Goal: Transaction & Acquisition: Subscribe to service/newsletter

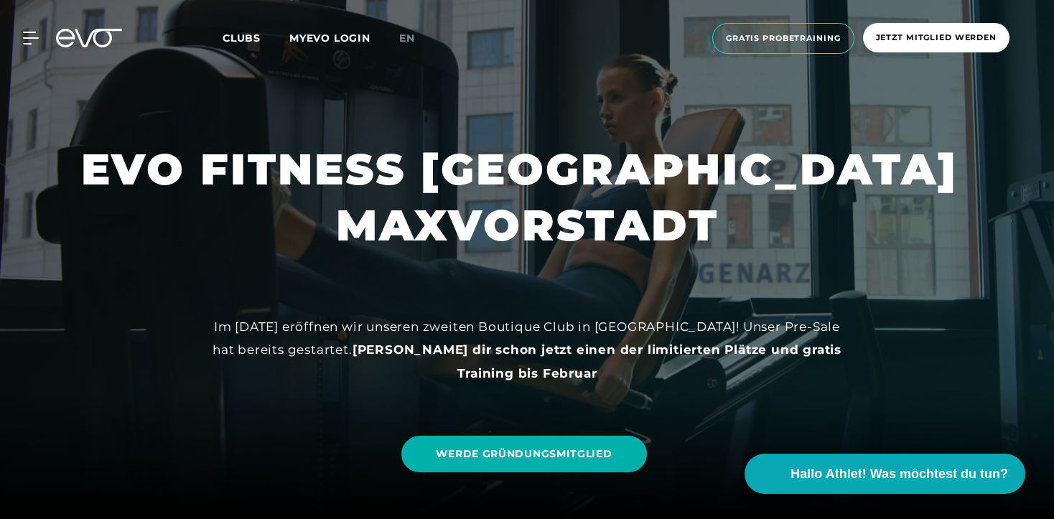
click at [76, 41] on icon at bounding box center [89, 38] width 66 height 19
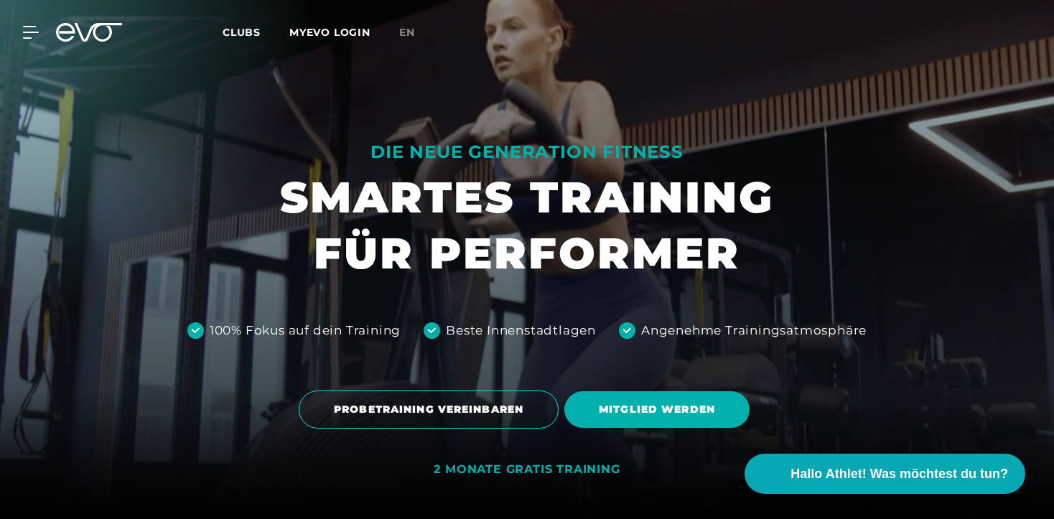
click at [79, 36] on icon at bounding box center [89, 32] width 66 height 19
click at [91, 36] on icon at bounding box center [89, 32] width 66 height 19
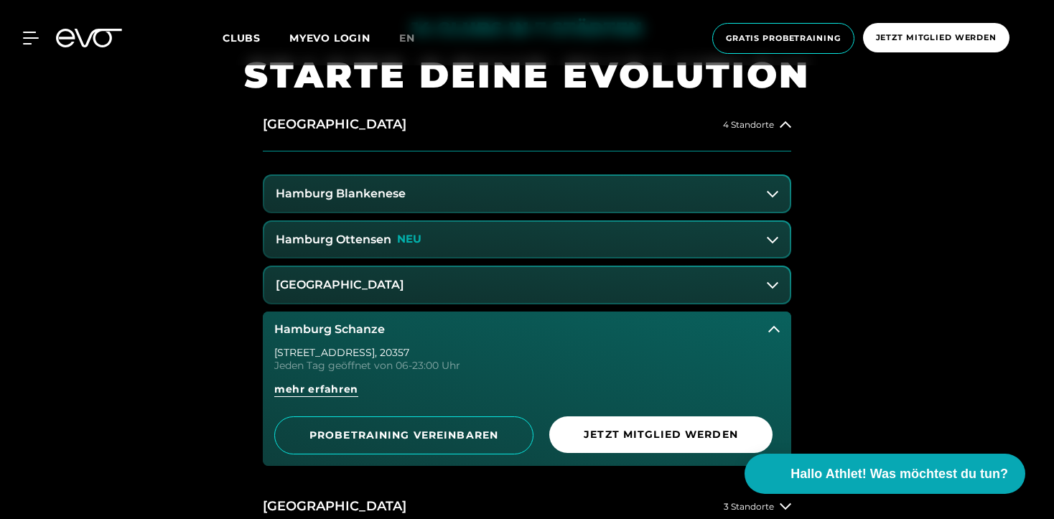
scroll to position [586, 0]
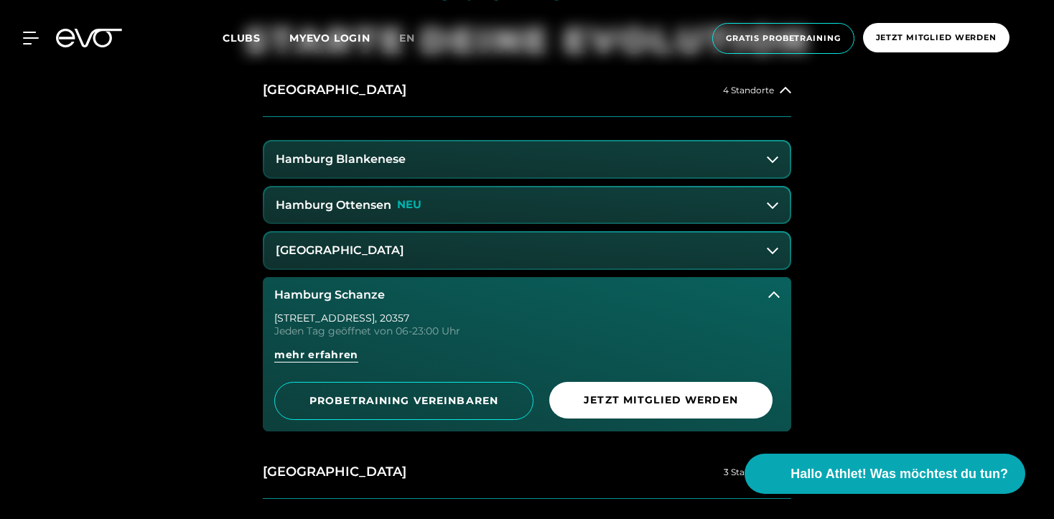
click at [300, 299] on h3 "Hamburg Schanze" at bounding box center [329, 295] width 111 height 13
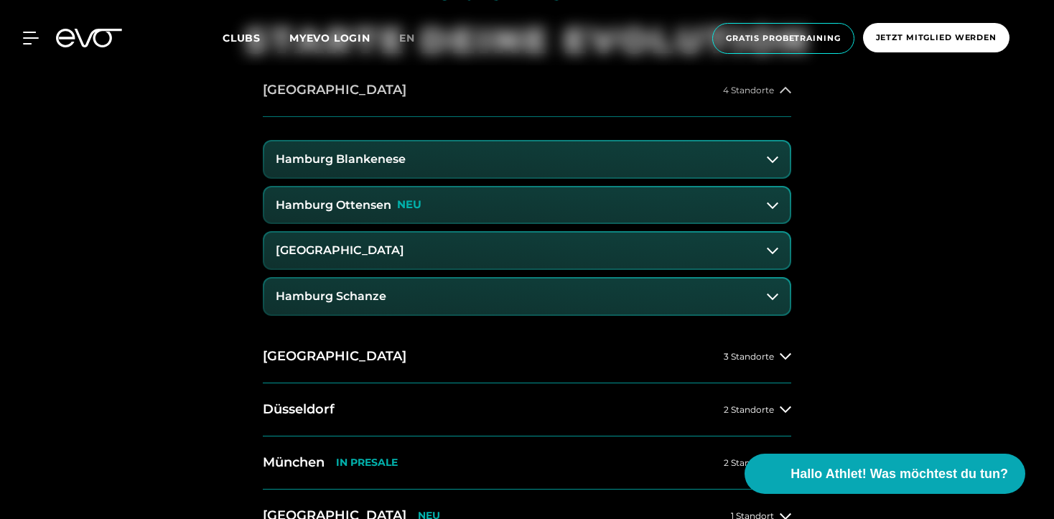
click at [782, 86] on icon at bounding box center [784, 90] width 11 height 11
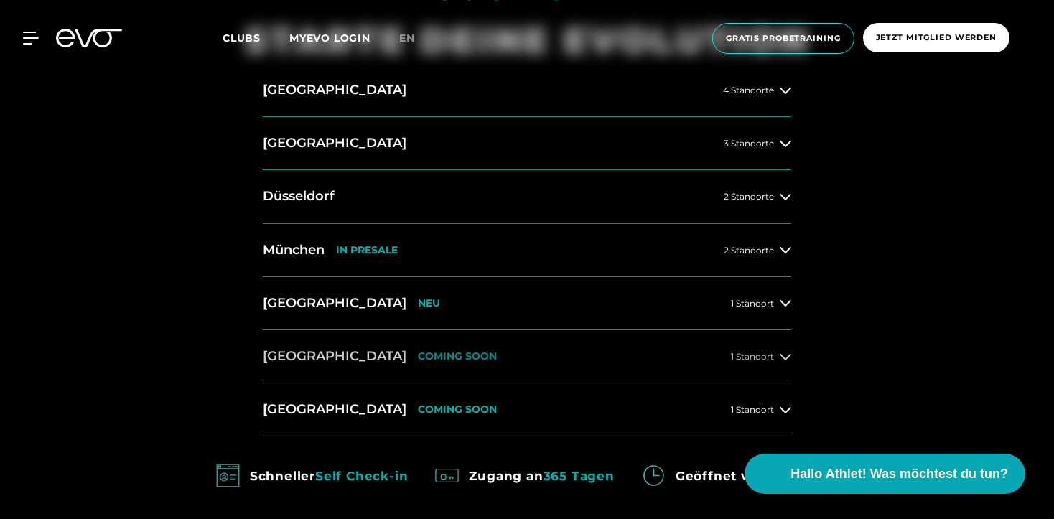
click at [454, 347] on button "Dresden COMING SOON 1 Standort" at bounding box center [527, 356] width 528 height 53
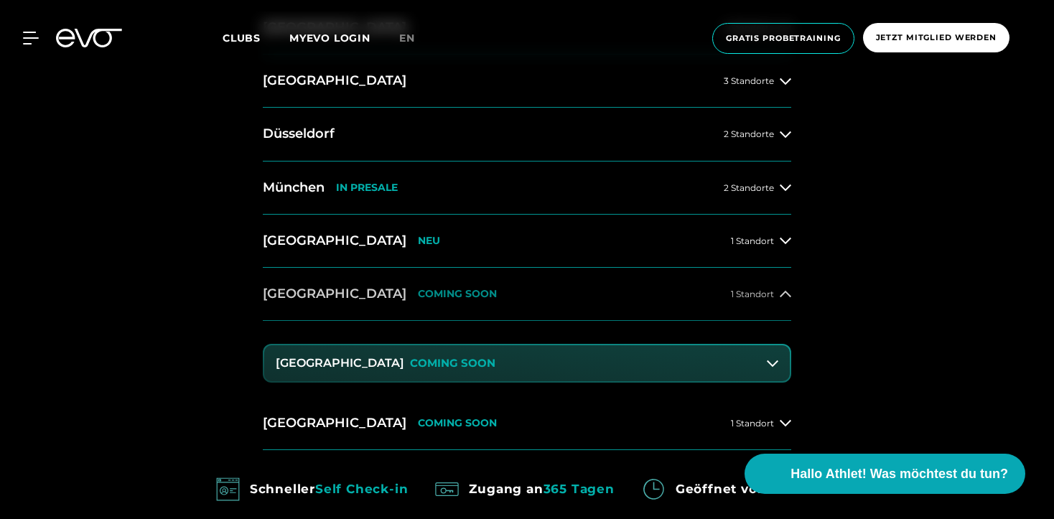
scroll to position [680, 0]
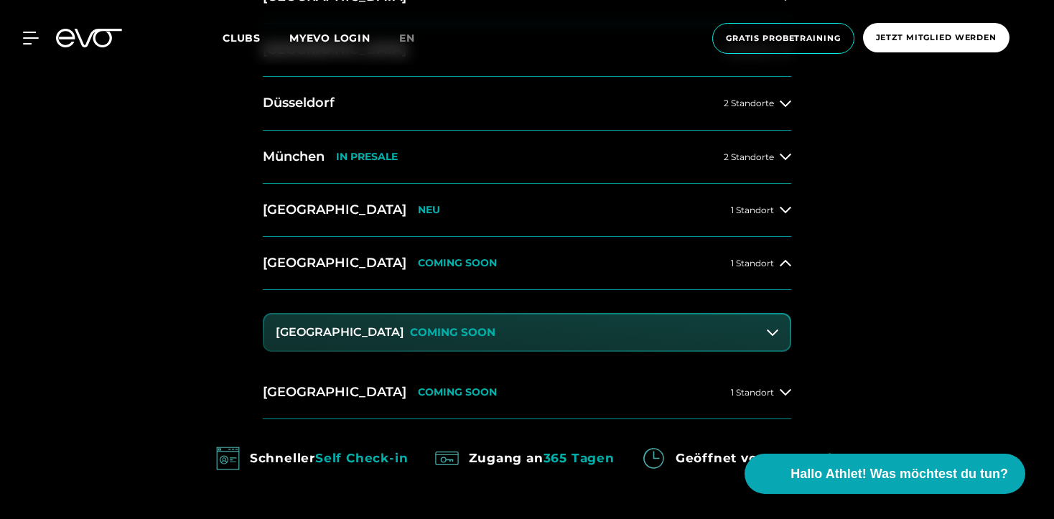
click at [459, 343] on button "Dresden Zentrum COMING SOON" at bounding box center [526, 332] width 525 height 36
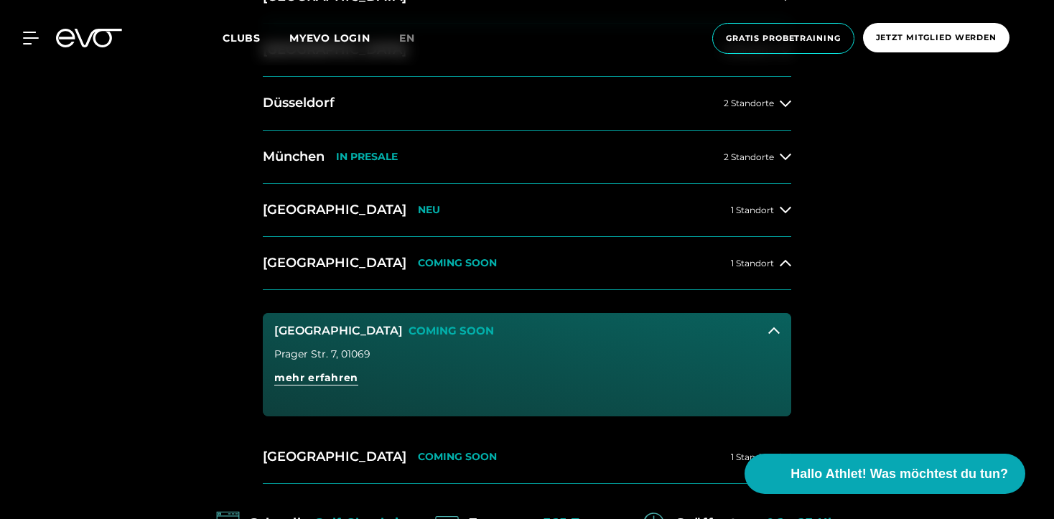
click at [336, 367] on div "Prager Str. 7 , 01069 mehr erfahren" at bounding box center [527, 382] width 528 height 67
click at [336, 380] on span "mehr erfahren" at bounding box center [316, 377] width 84 height 15
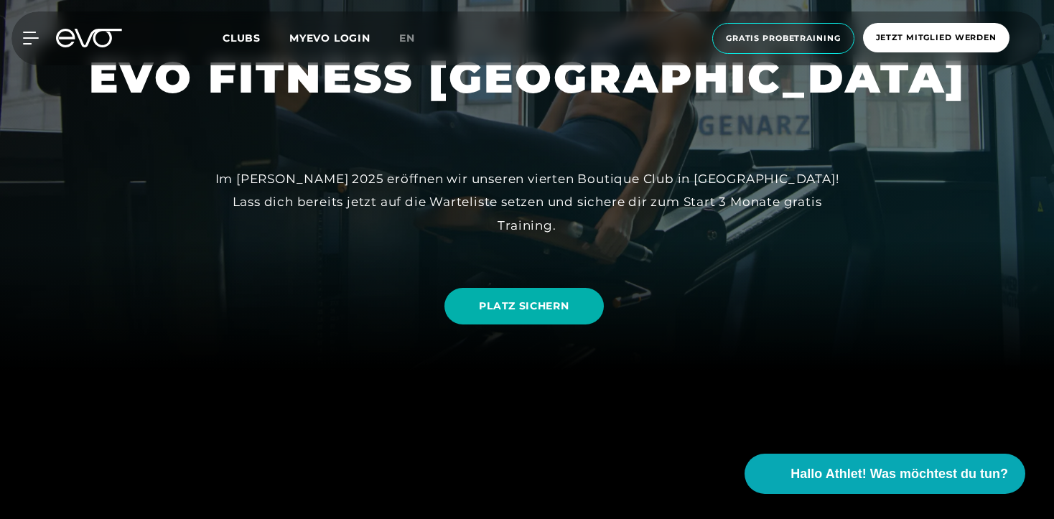
scroll to position [164, 0]
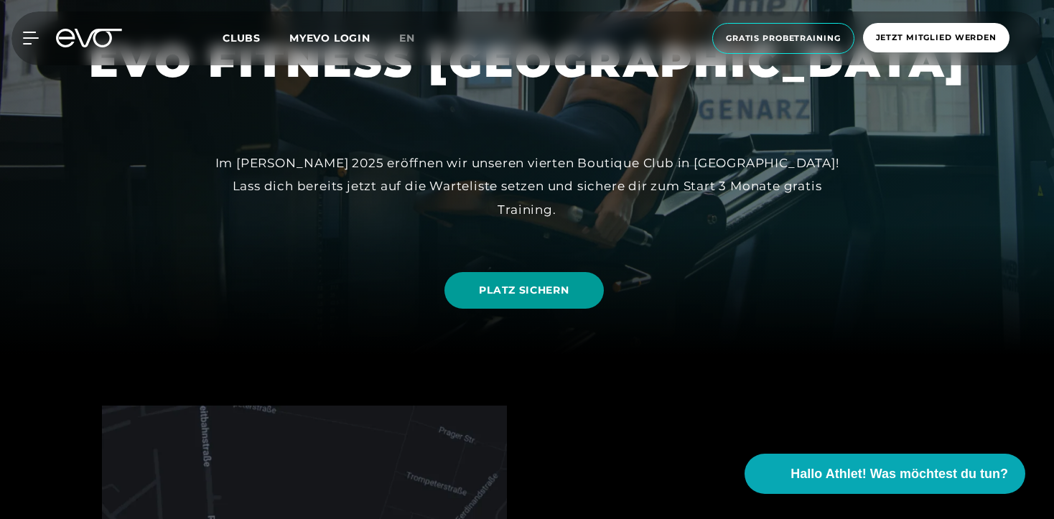
click at [479, 297] on span "PLATZ SICHERN" at bounding box center [524, 290] width 90 height 15
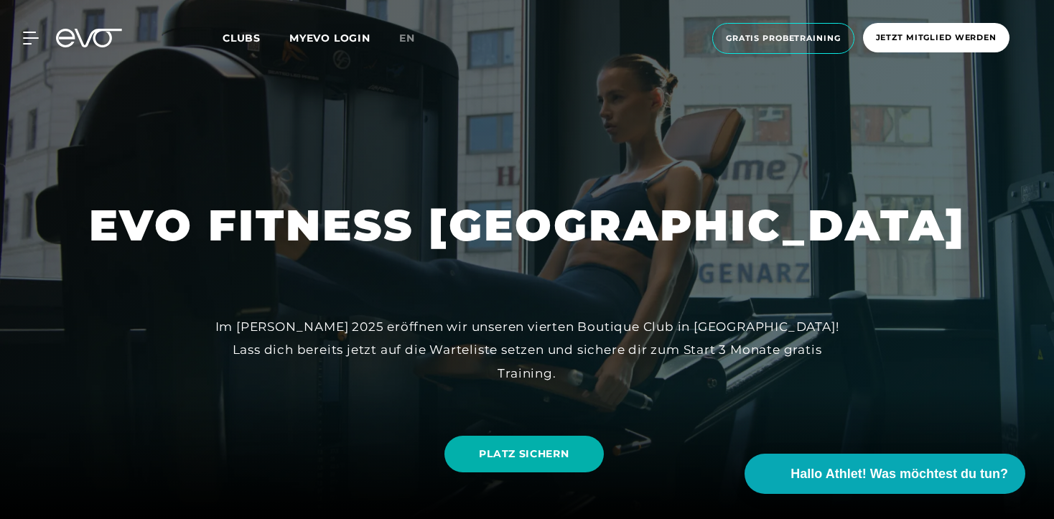
scroll to position [0, 0]
click at [229, 37] on span "Clubs" at bounding box center [241, 38] width 38 height 13
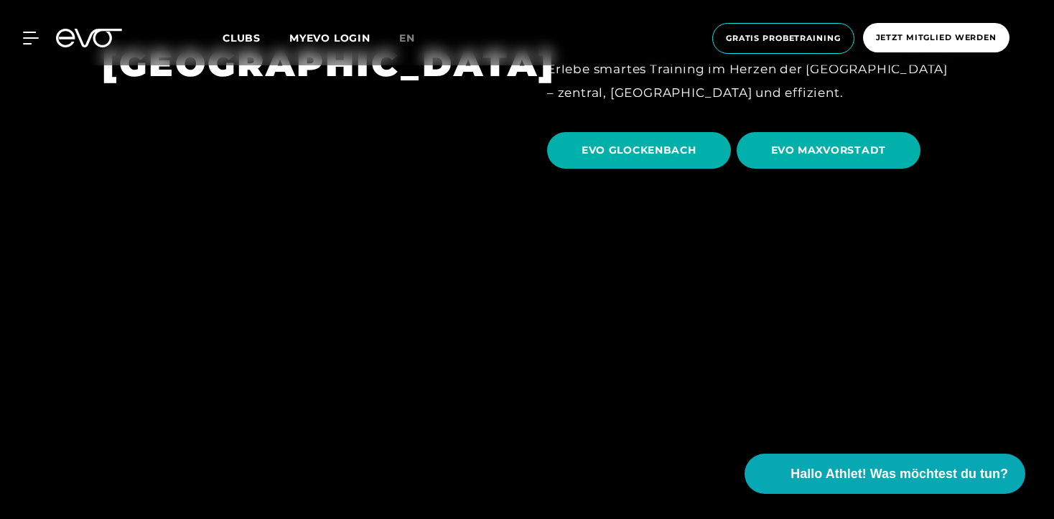
scroll to position [3779, 0]
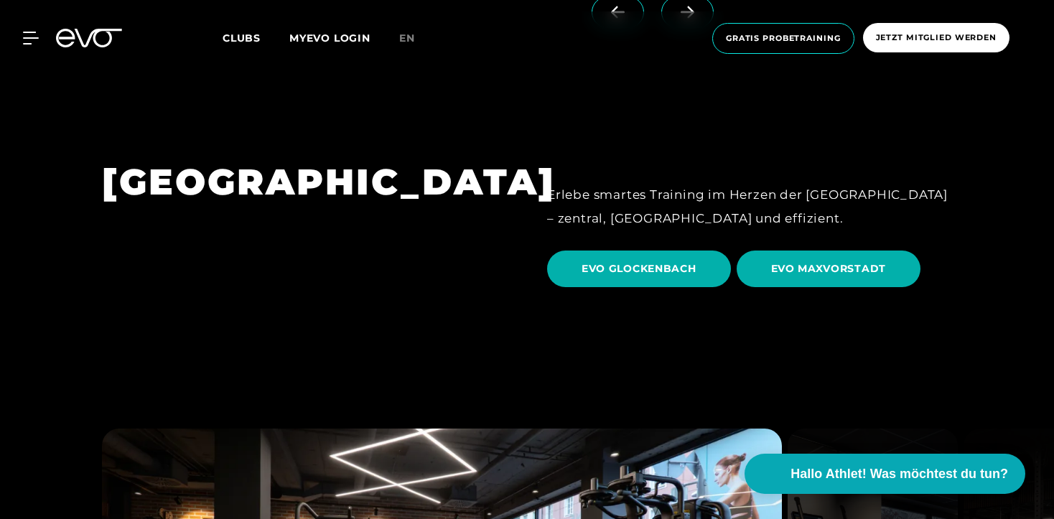
click at [807, 240] on link "EVO MAXVORSTADT" at bounding box center [831, 269] width 190 height 58
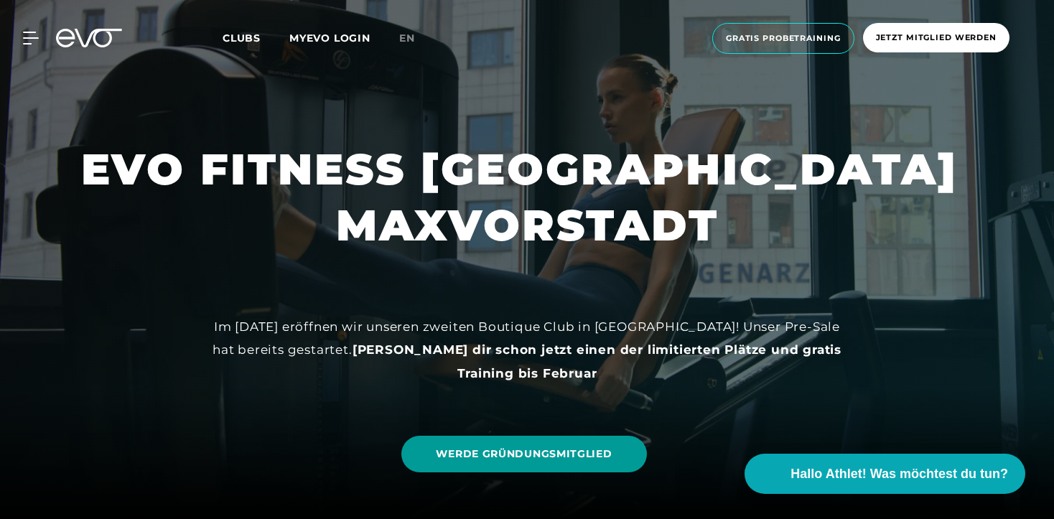
click at [464, 444] on link "WERDE GRÜNDUNGSMITGLIED" at bounding box center [523, 454] width 245 height 37
click at [488, 460] on span "WERDE GRÜNDUNGSMITGLIED" at bounding box center [524, 453] width 176 height 15
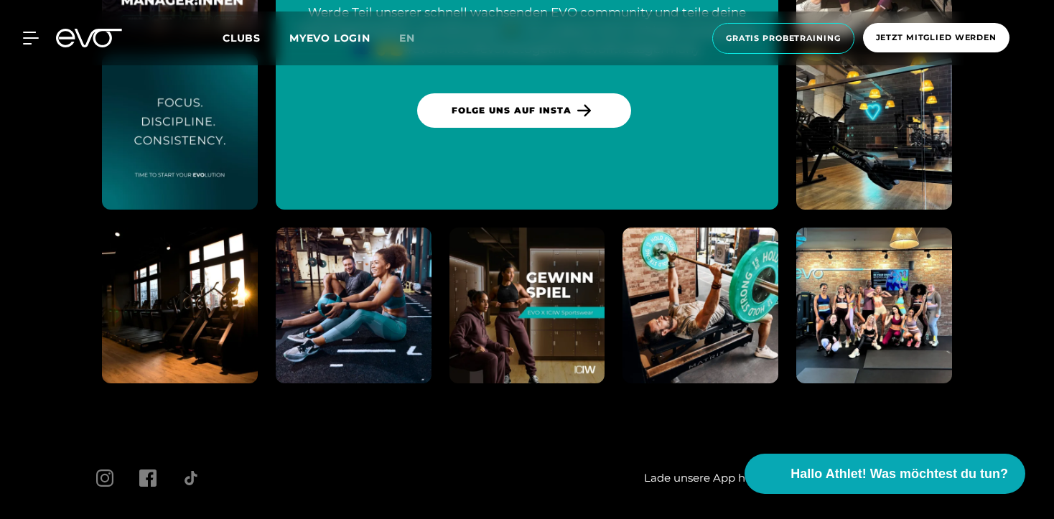
scroll to position [3900, 0]
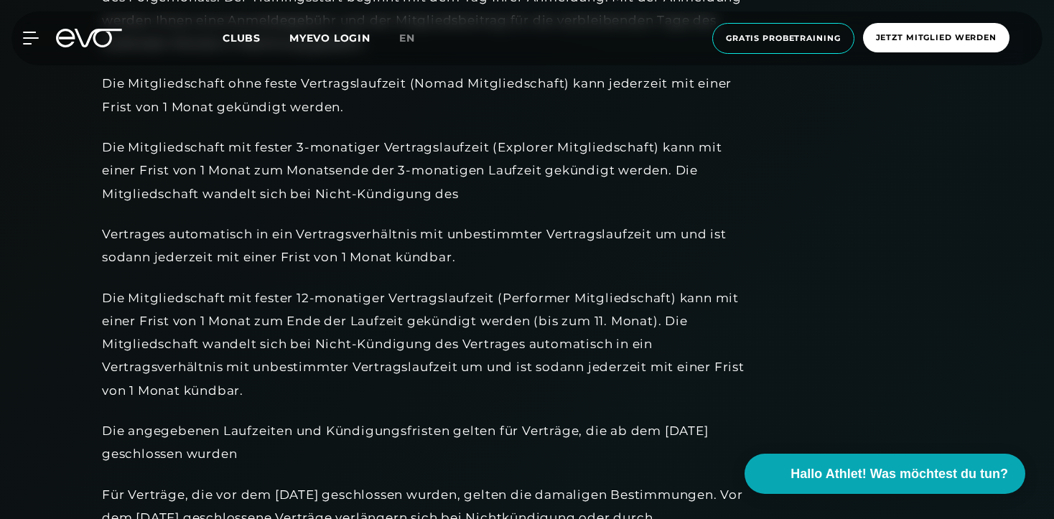
scroll to position [1122, 0]
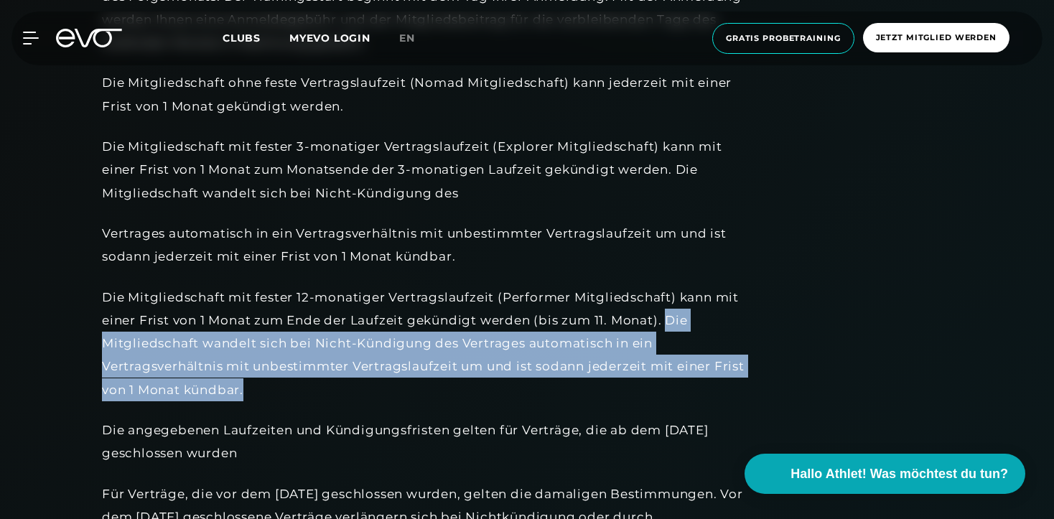
drag, startPoint x: 670, startPoint y: 315, endPoint x: 677, endPoint y: 374, distance: 59.2
click at [677, 374] on div "Die Mitgliedschaft mit fester 12-monatiger Vertragslaufzeit (Performer Mitglied…" at bounding box center [425, 344] width 646 height 116
copy div "Die Mitgliedschaft wandelt sich bei Nicht-Kündigung des Vertrages automatisch i…"
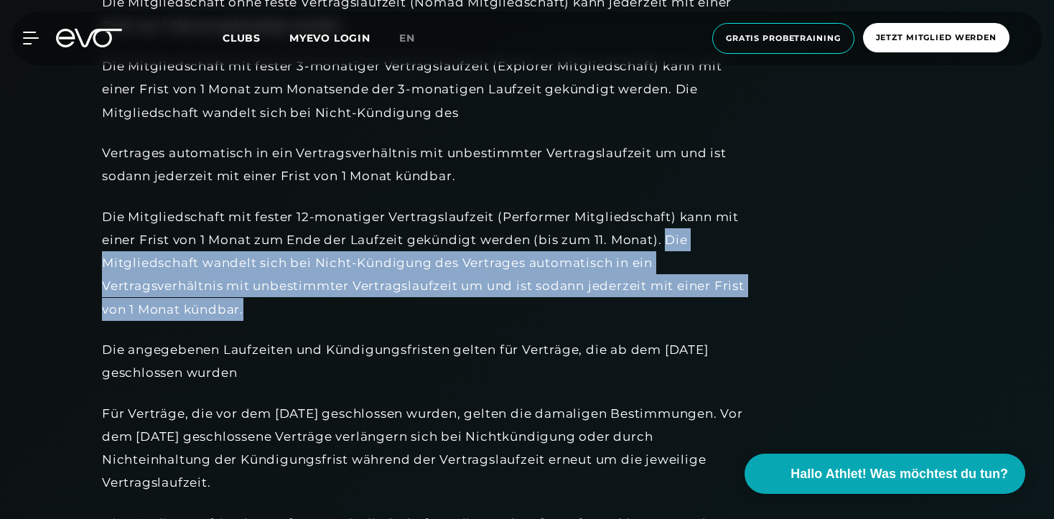
scroll to position [1216, 0]
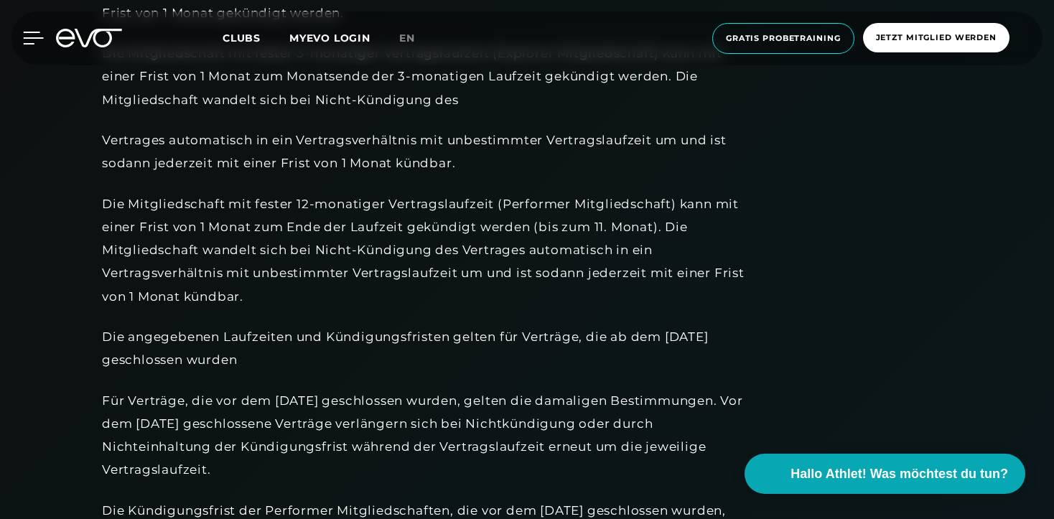
click at [36, 39] on icon at bounding box center [33, 38] width 21 height 13
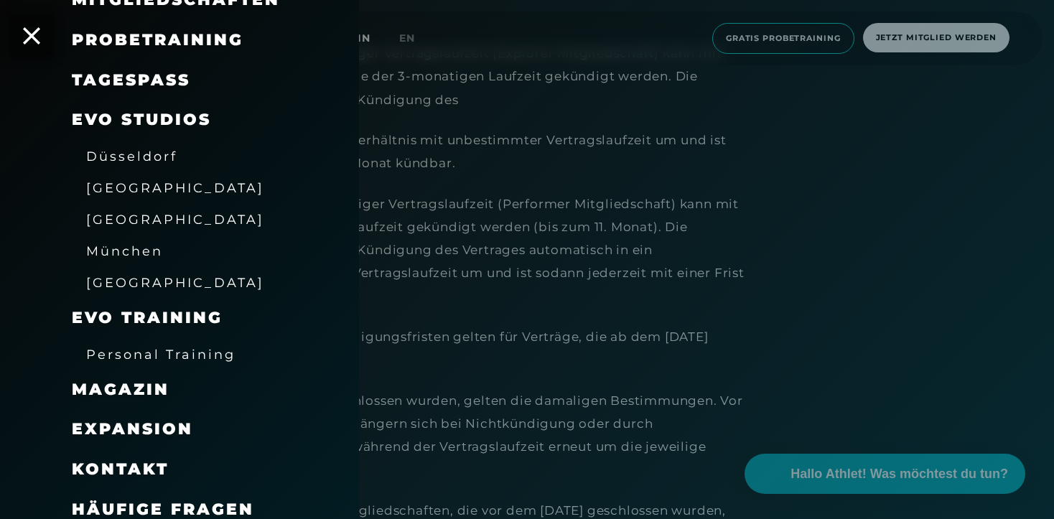
click at [478, 154] on div at bounding box center [527, 259] width 1054 height 519
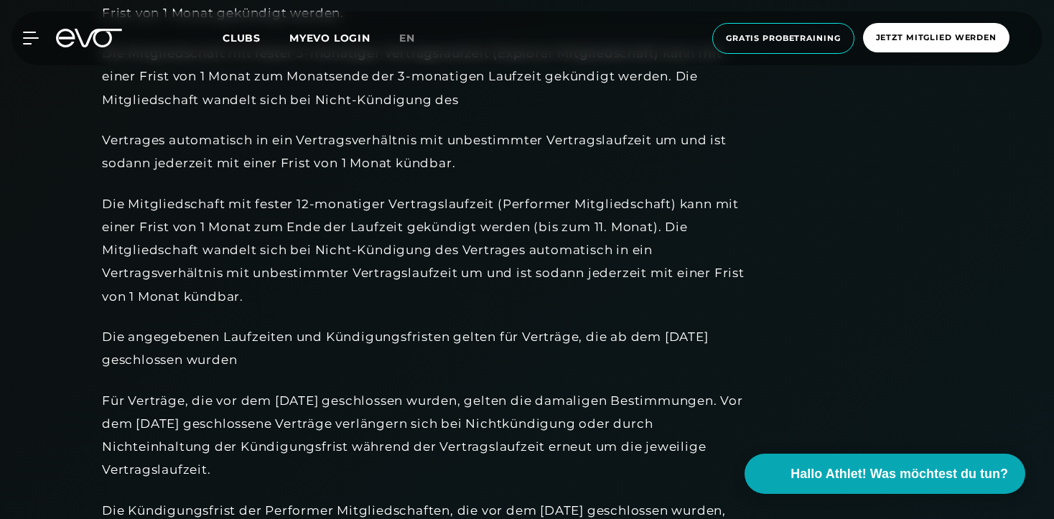
click at [231, 34] on span "Clubs" at bounding box center [241, 38] width 38 height 13
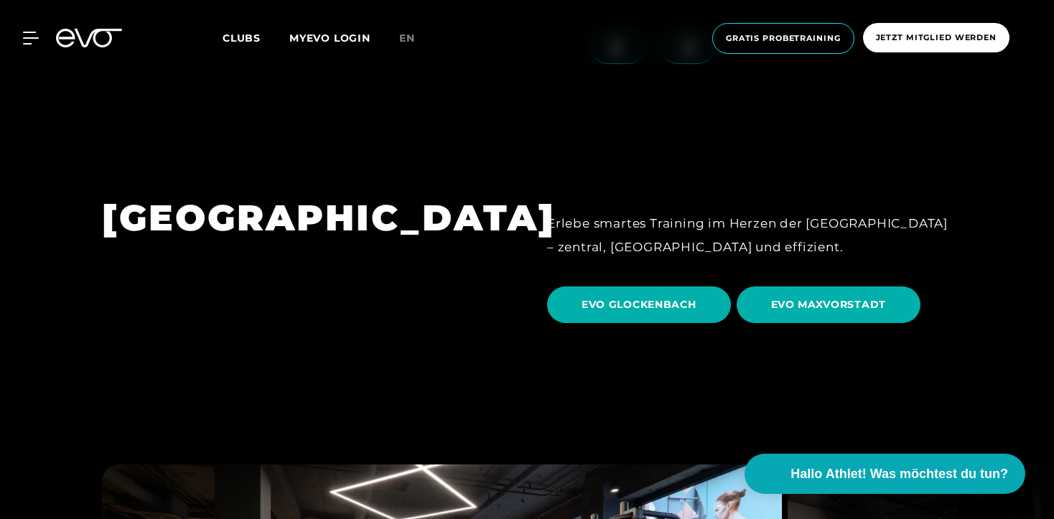
scroll to position [3740, 0]
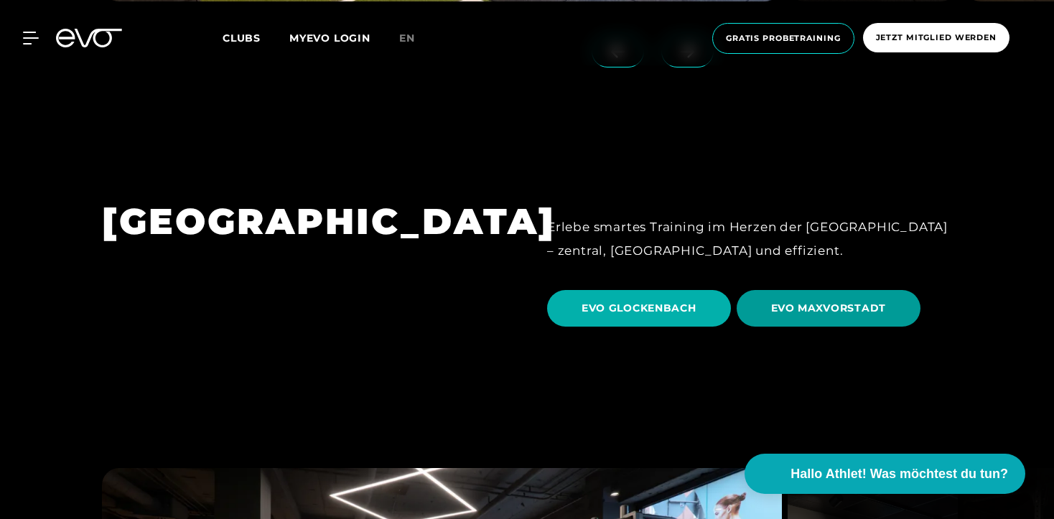
click at [792, 301] on span "EVO MAXVORSTADT" at bounding box center [829, 308] width 116 height 15
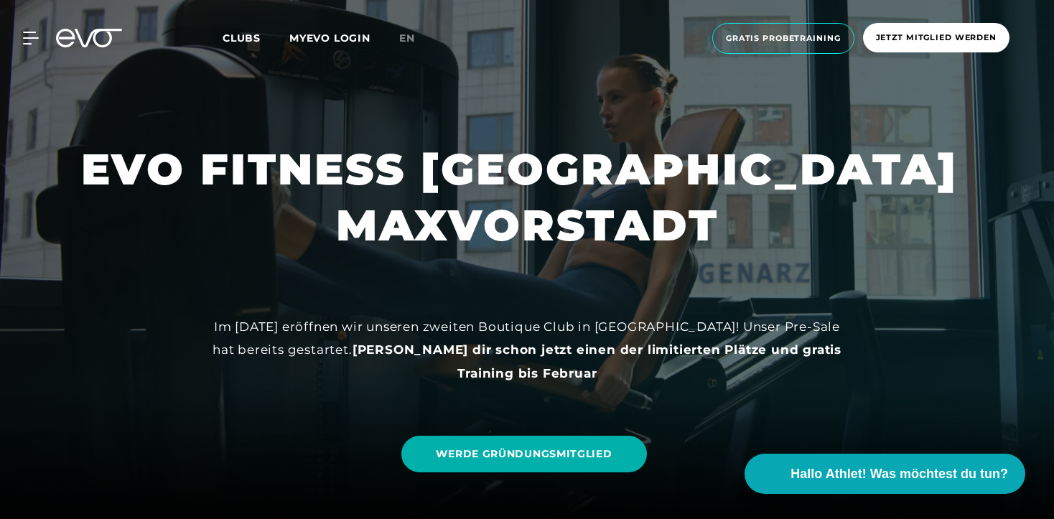
click at [98, 40] on icon at bounding box center [89, 38] width 66 height 19
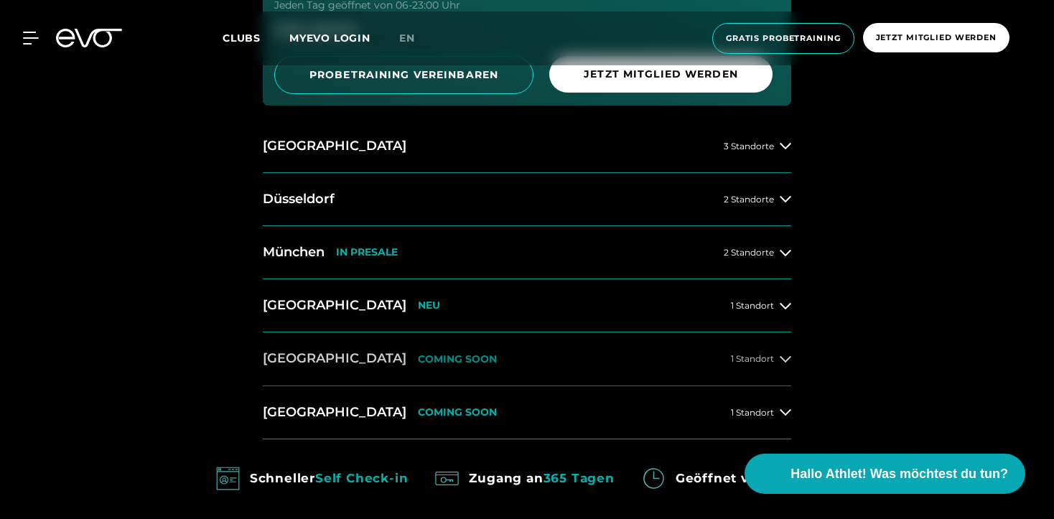
click at [433, 354] on button "Dresden COMING SOON 1 Standort" at bounding box center [527, 358] width 528 height 53
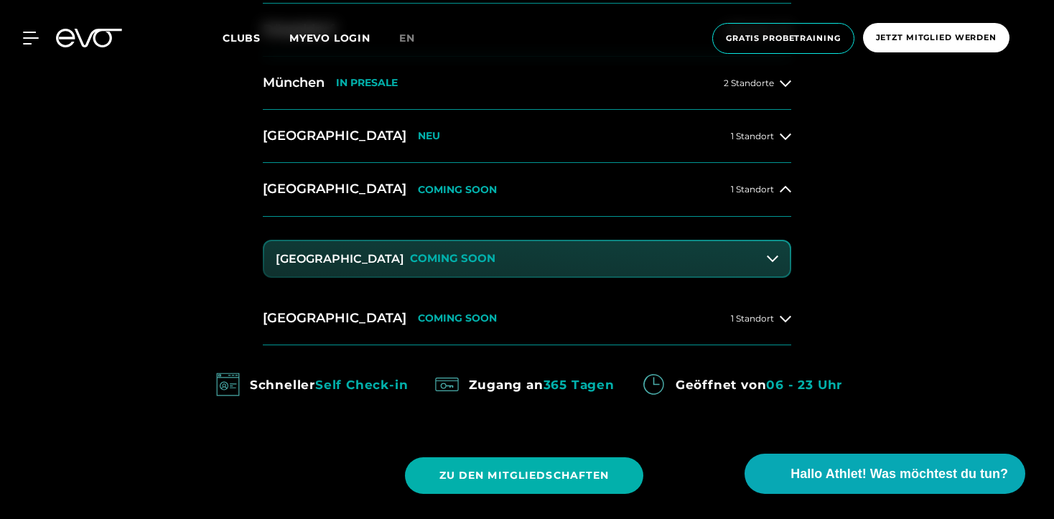
click at [455, 263] on button "Dresden Zentrum COMING SOON" at bounding box center [526, 259] width 525 height 36
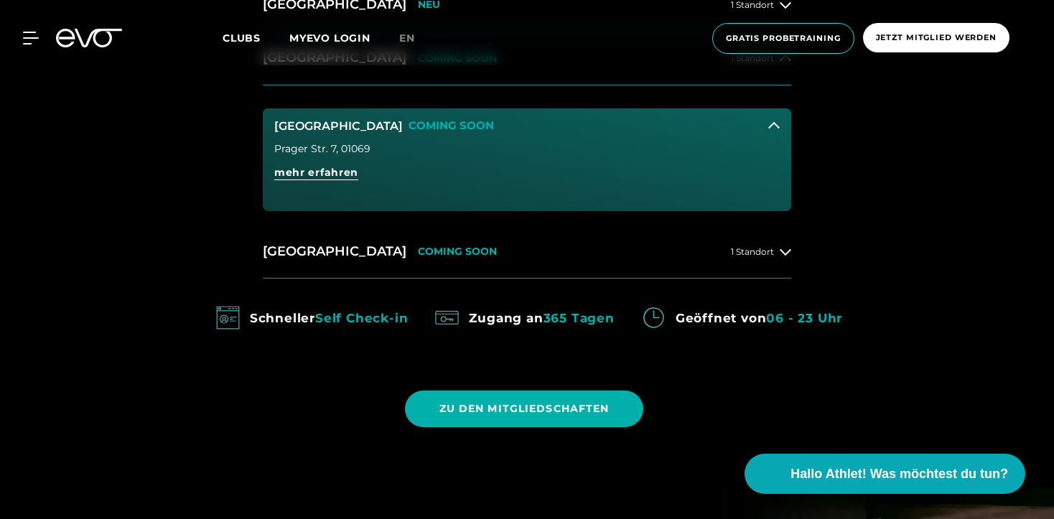
scroll to position [1211, 0]
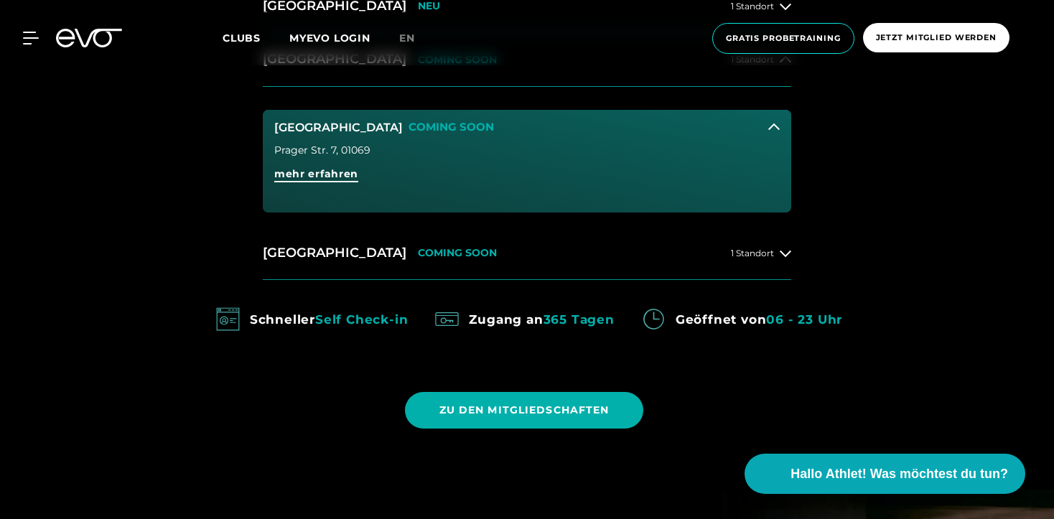
click at [333, 177] on span "mehr erfahren" at bounding box center [316, 173] width 84 height 15
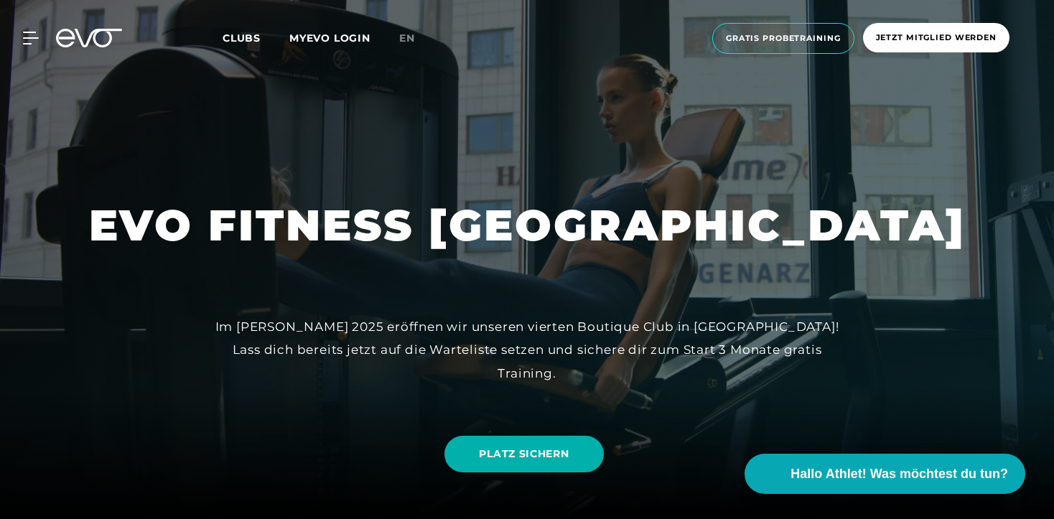
scroll to position [83, 0]
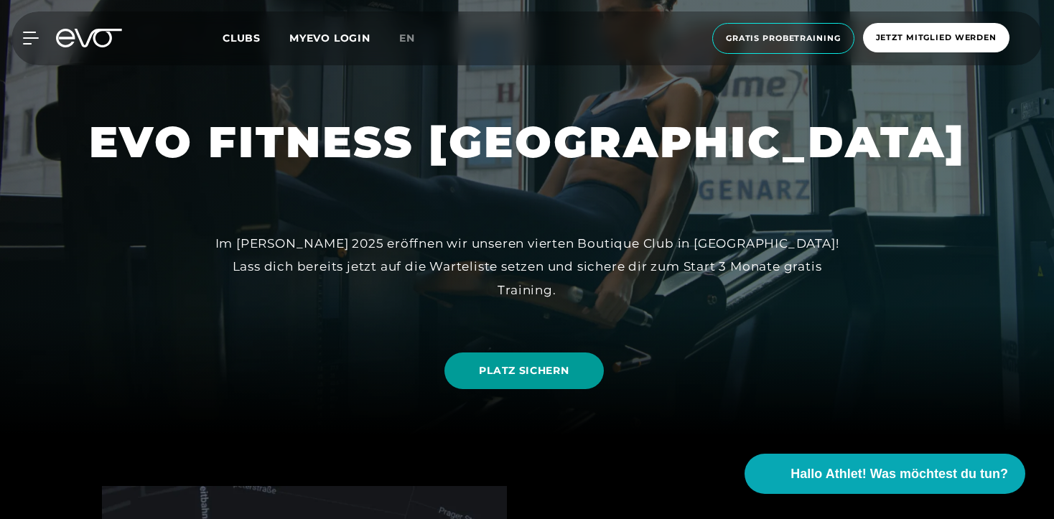
click at [502, 384] on link "PLATZ SICHERN" at bounding box center [523, 370] width 159 height 37
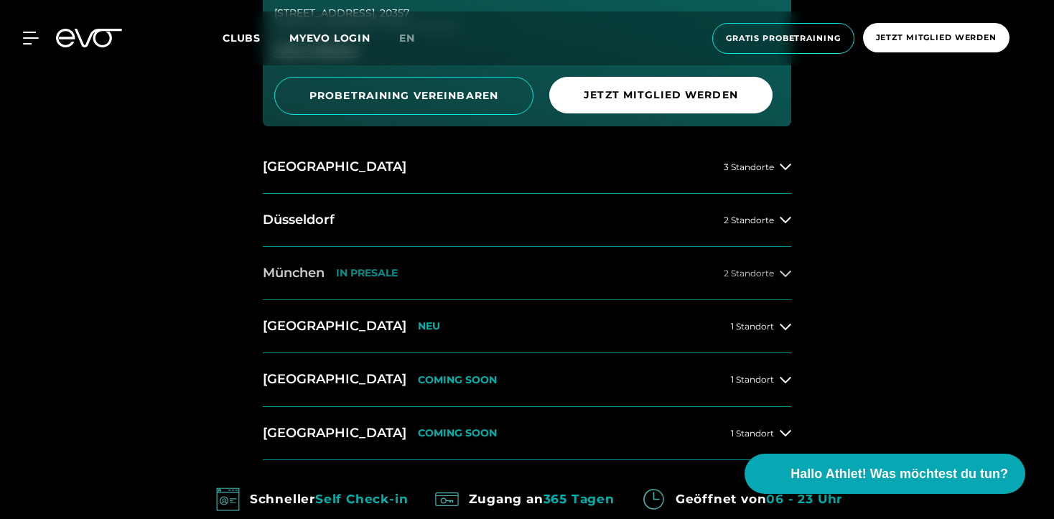
click at [391, 276] on p "IN PRESALE" at bounding box center [367, 273] width 62 height 12
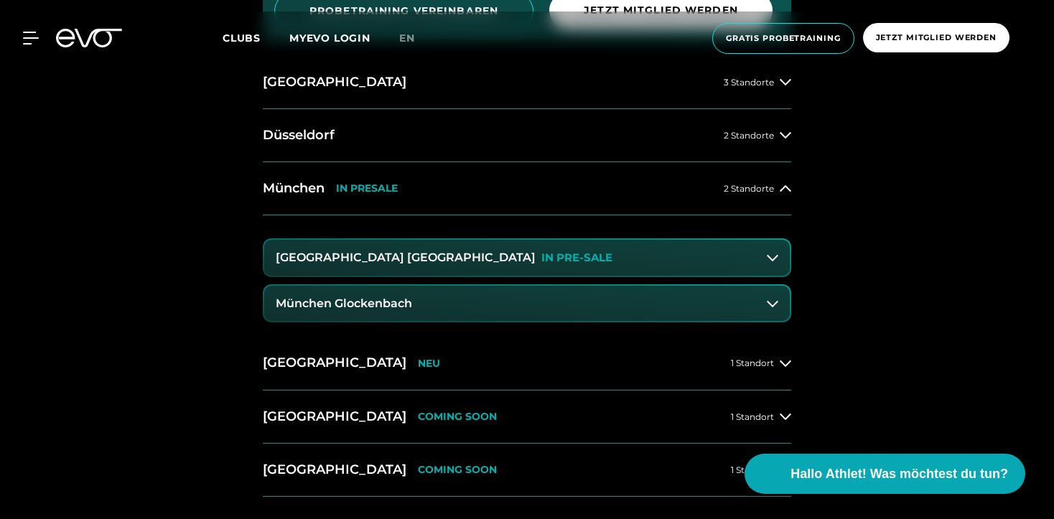
click at [442, 265] on button "München Maxvorstadt IN PRE-SALE" at bounding box center [526, 258] width 525 height 36
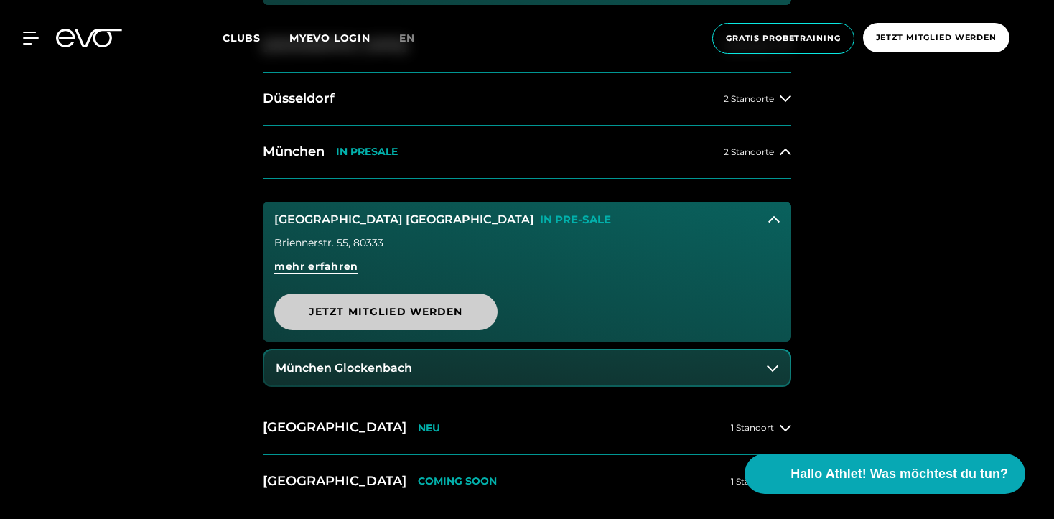
scroll to position [1012, 0]
click at [433, 305] on span "Jetzt Mitglied werden" at bounding box center [386, 312] width 154 height 15
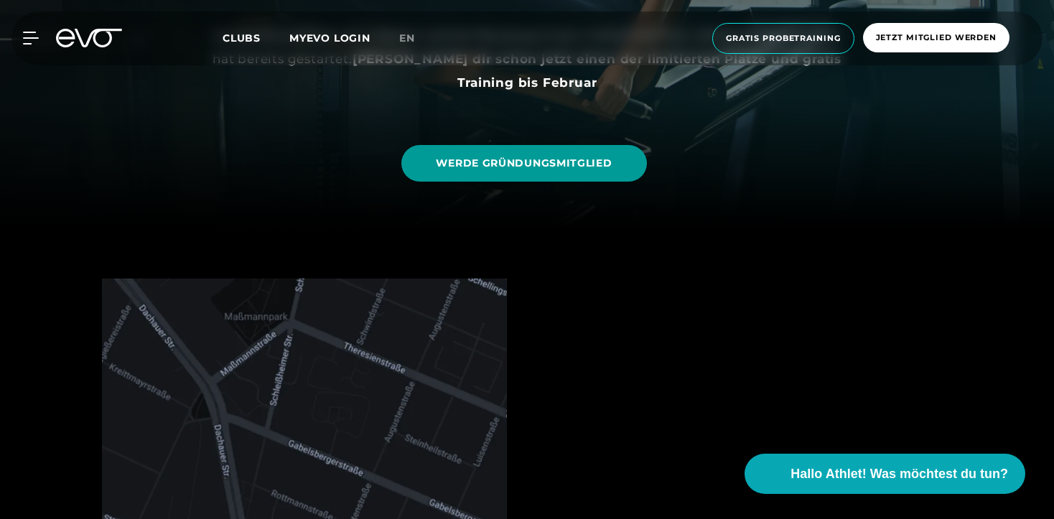
click at [487, 156] on link "WERDE GRÜNDUNGSMITGLIED" at bounding box center [523, 163] width 245 height 37
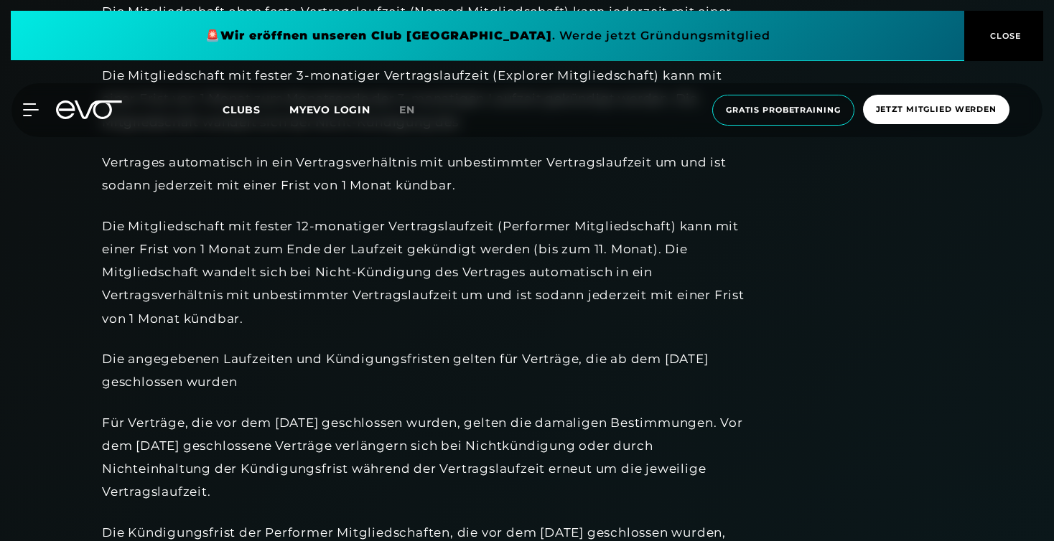
scroll to position [1216, 0]
click at [242, 111] on span "Clubs" at bounding box center [241, 109] width 38 height 13
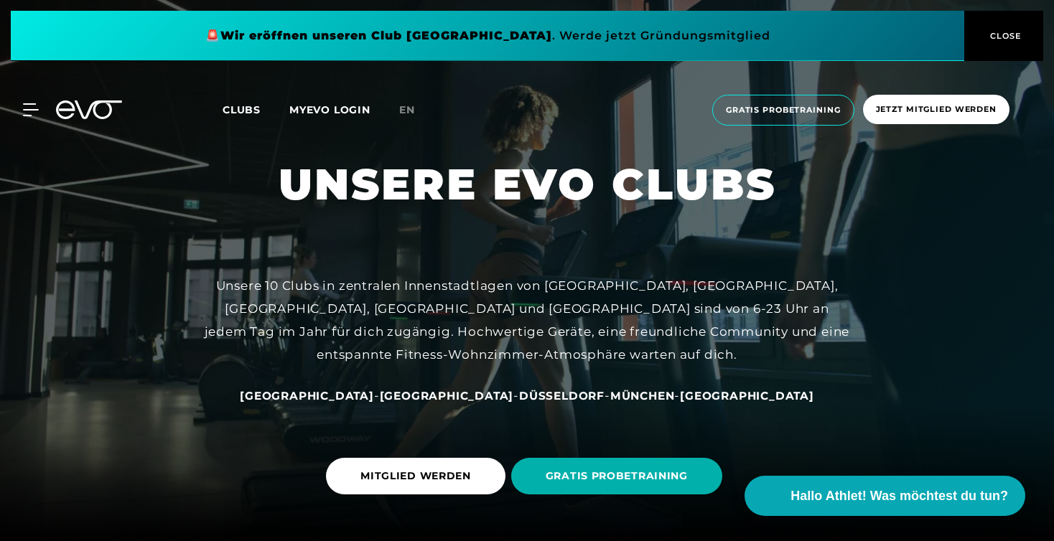
click at [93, 119] on div "MyEVO Login Über EVO Mitgliedschaften Probetraining TAGESPASS EVO Studios Düsse…" at bounding box center [527, 110] width 1048 height 54
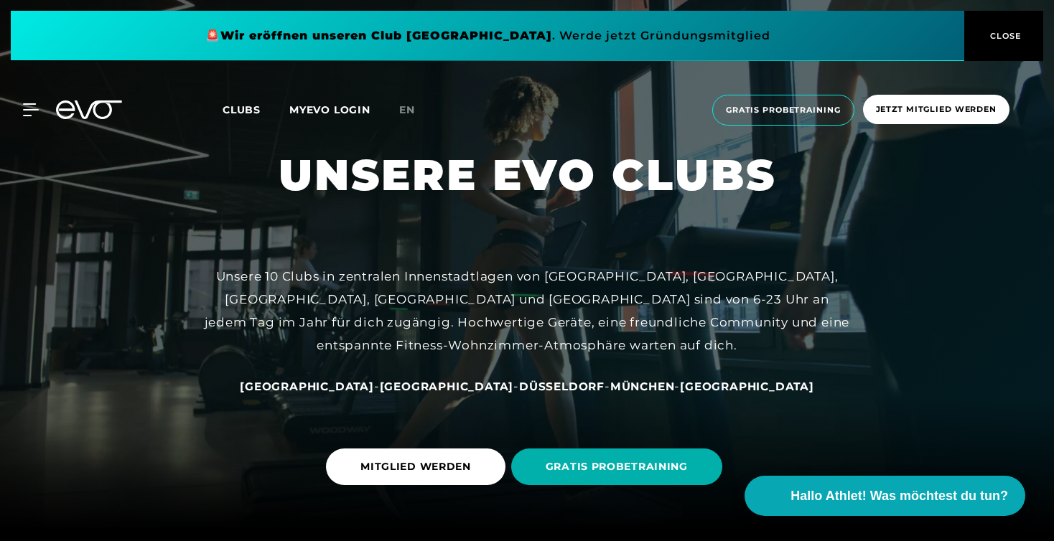
scroll to position [9, 0]
click at [105, 111] on icon at bounding box center [89, 109] width 66 height 19
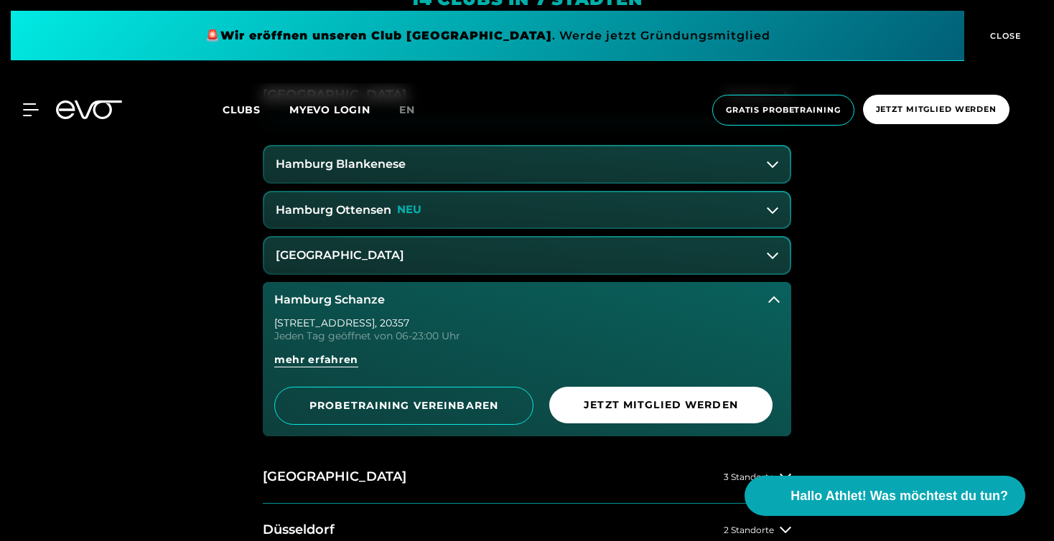
scroll to position [595, 0]
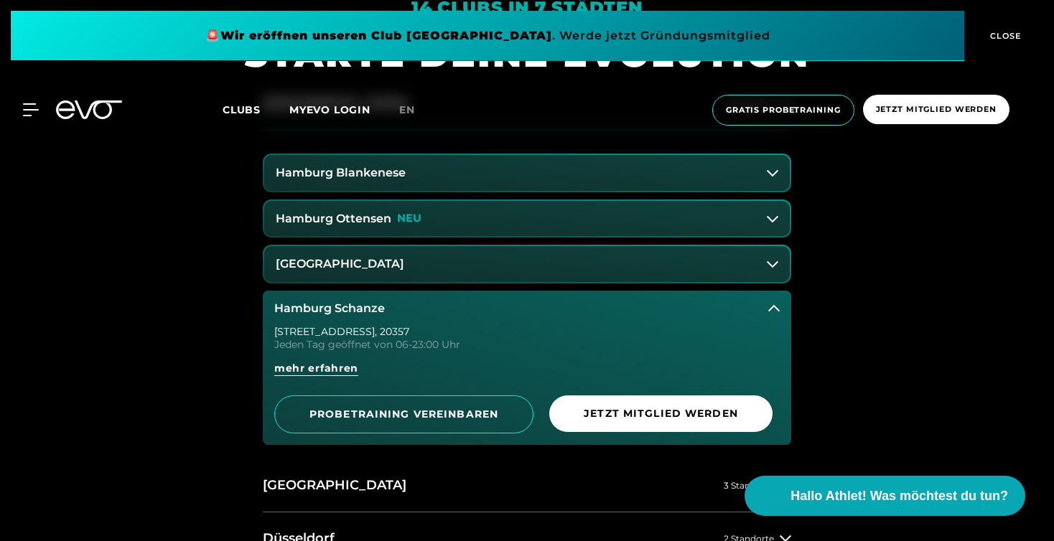
click at [444, 294] on button "Hamburg Schanze" at bounding box center [527, 309] width 528 height 36
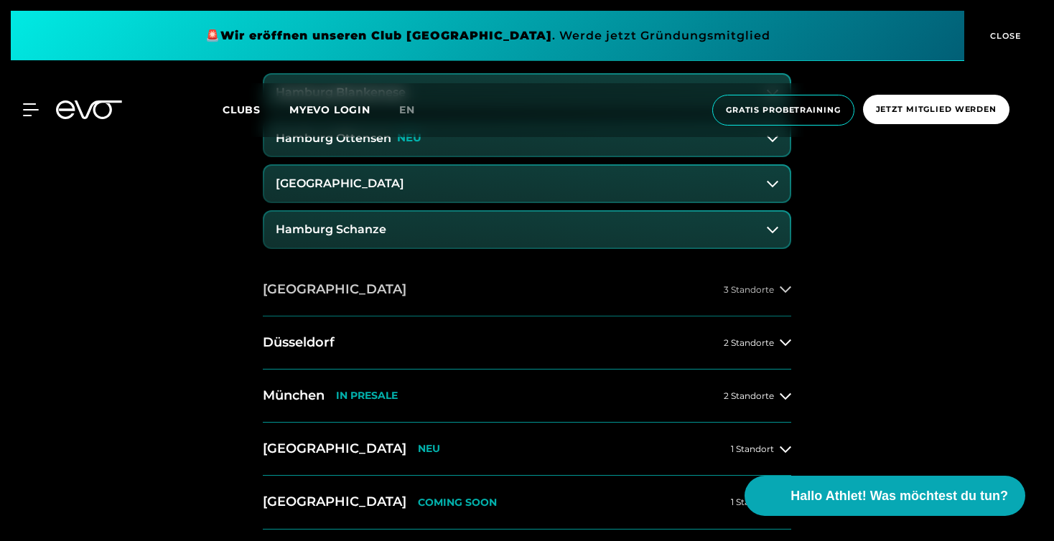
click at [444, 294] on button "Berlin 3 Standorte" at bounding box center [527, 289] width 528 height 53
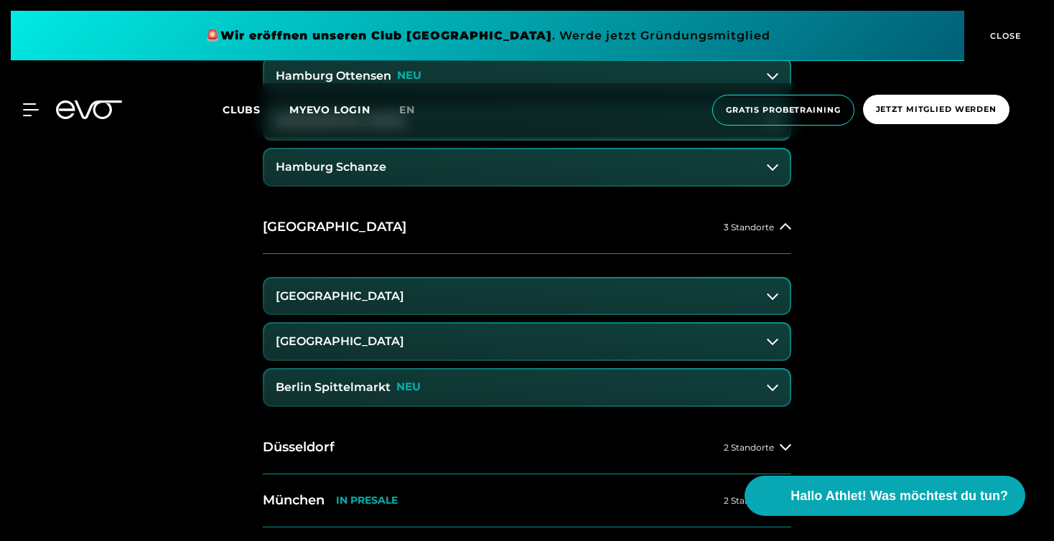
click at [451, 300] on button "[GEOGRAPHIC_DATA]" at bounding box center [526, 296] width 525 height 36
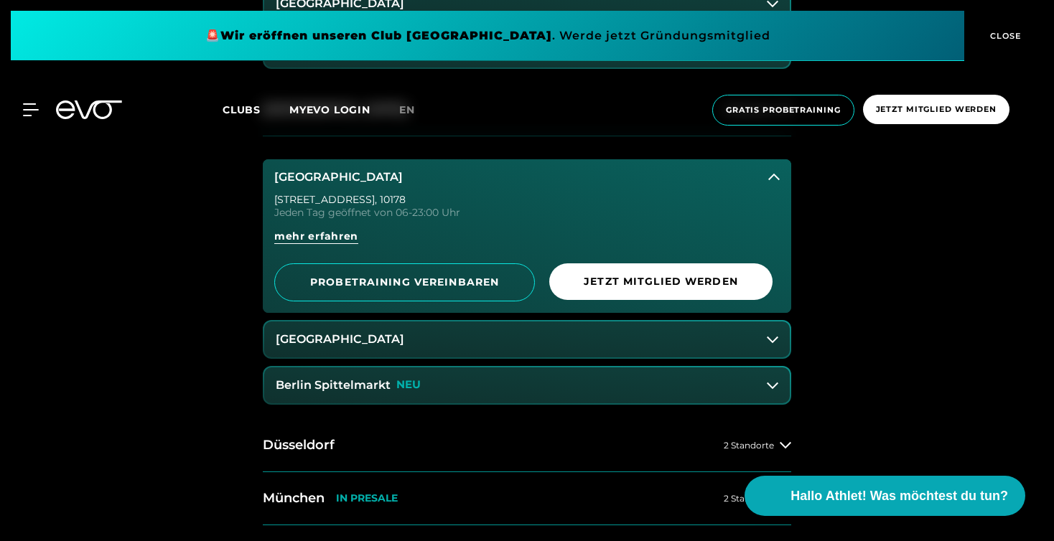
scroll to position [858, 0]
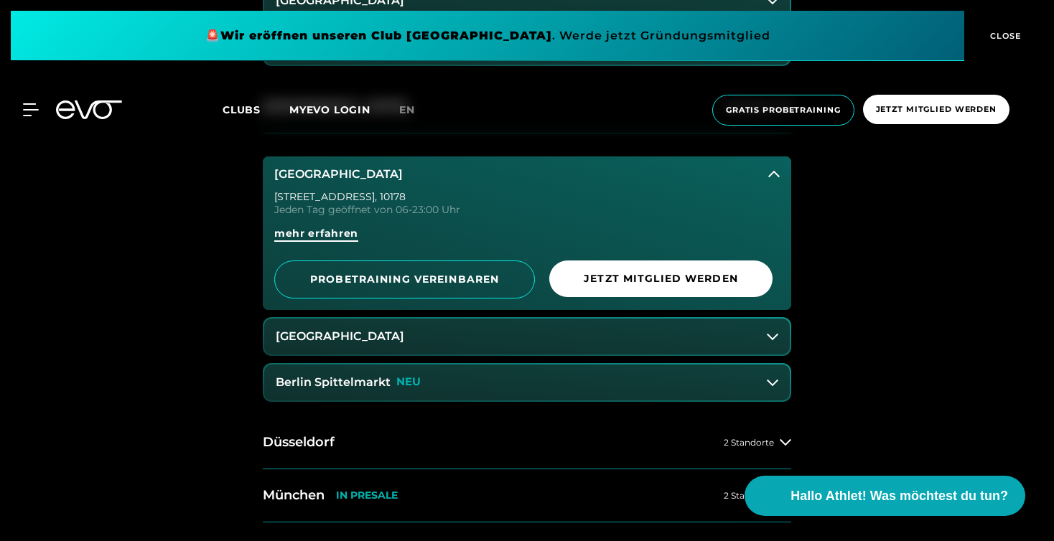
click at [305, 233] on span "mehr erfahren" at bounding box center [316, 233] width 84 height 15
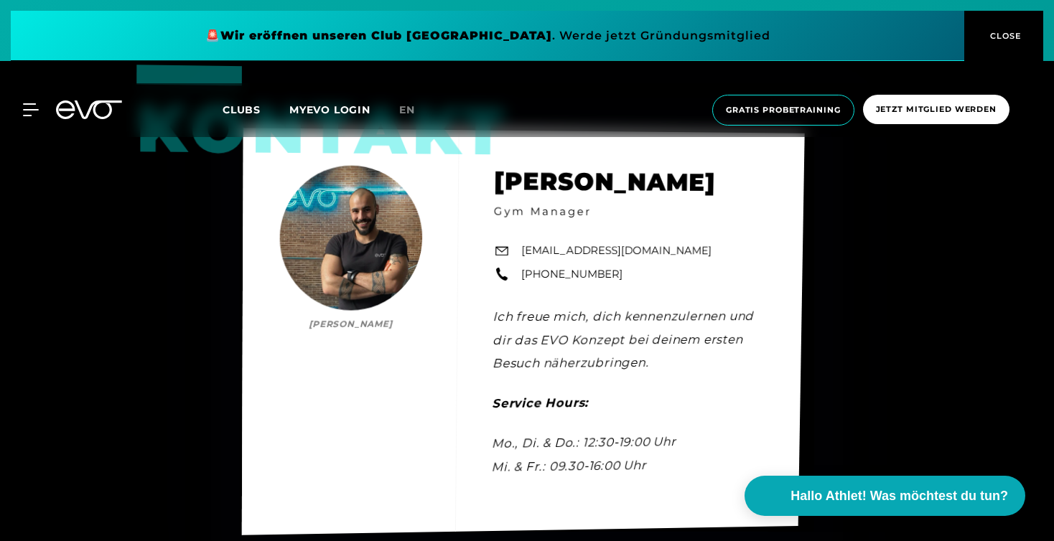
scroll to position [4368, 0]
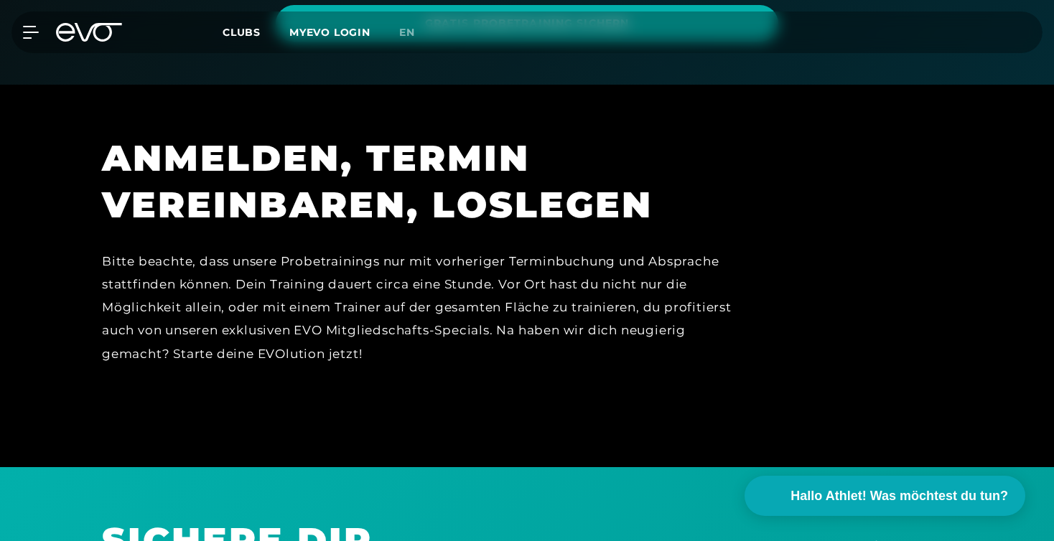
scroll to position [208, 0]
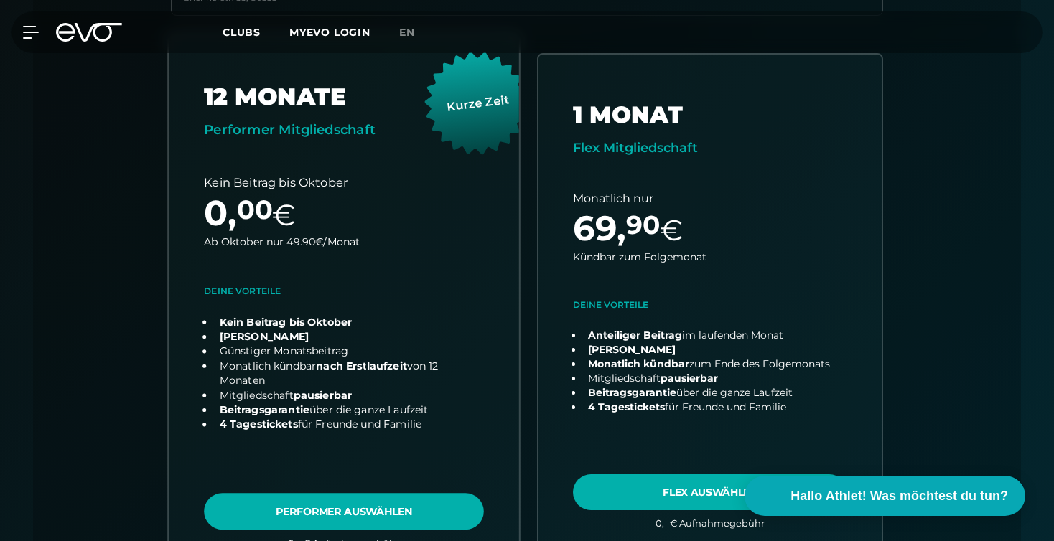
scroll to position [481, 0]
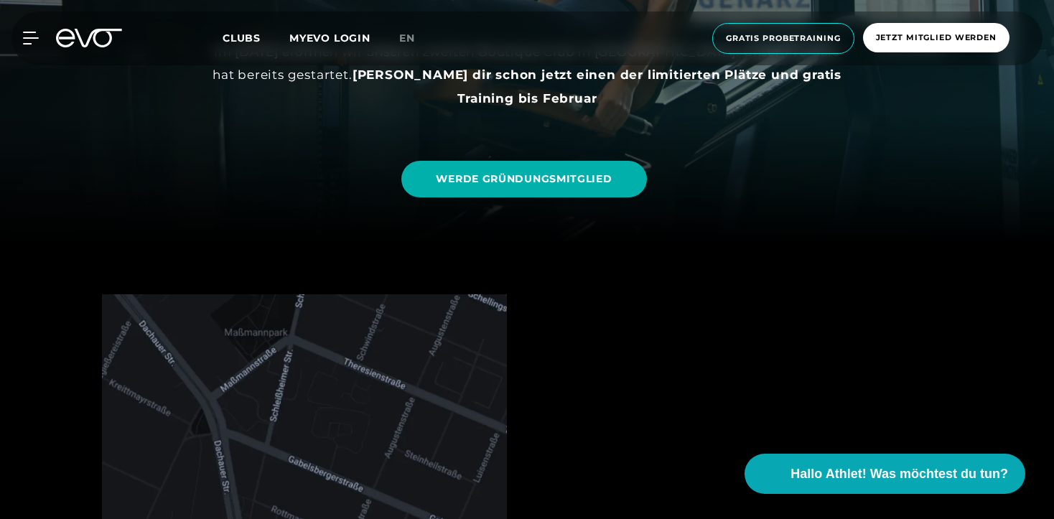
scroll to position [172, 0]
click at [76, 45] on icon at bounding box center [89, 38] width 66 height 19
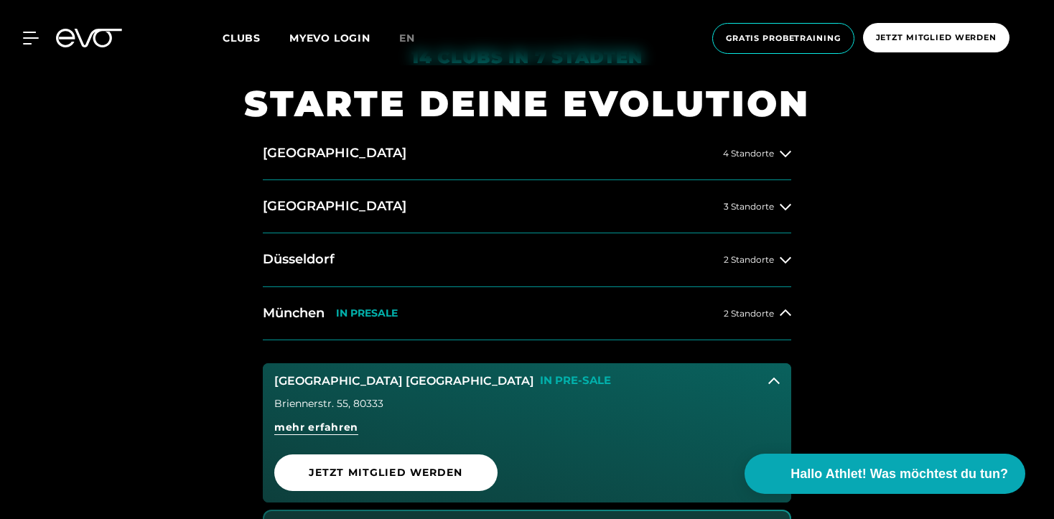
scroll to position [524, 0]
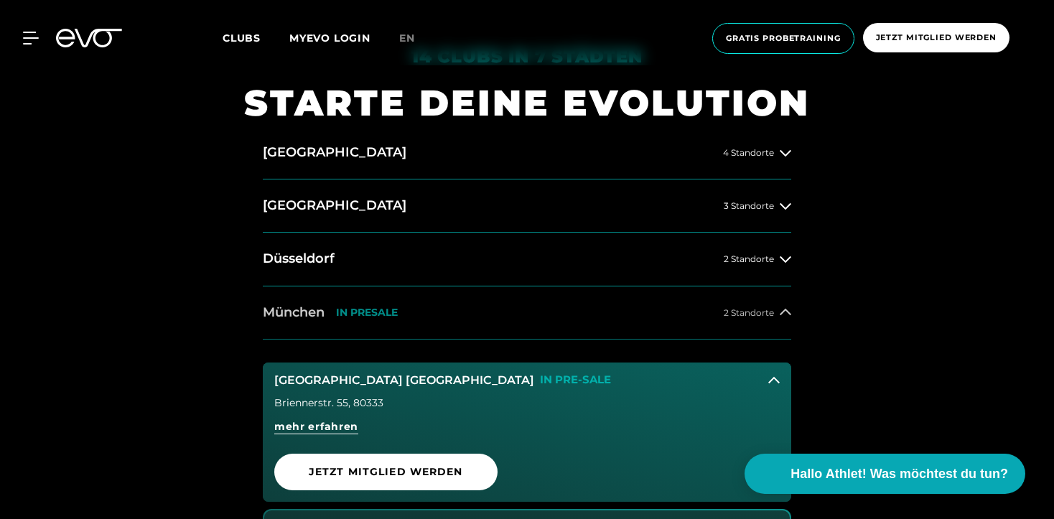
click at [299, 322] on button "[GEOGRAPHIC_DATA] IN [GEOGRAPHIC_DATA] 2 Standorte" at bounding box center [527, 312] width 528 height 53
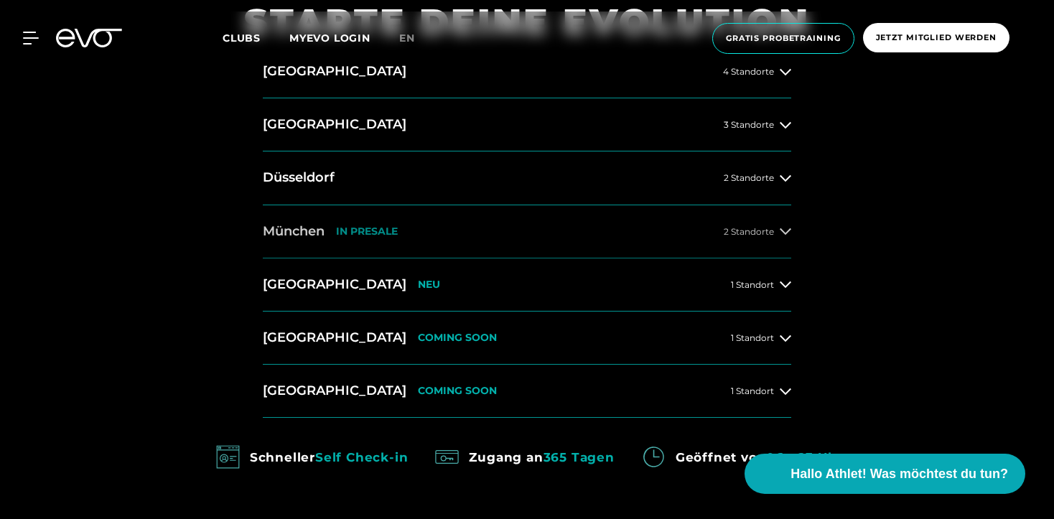
scroll to position [608, 0]
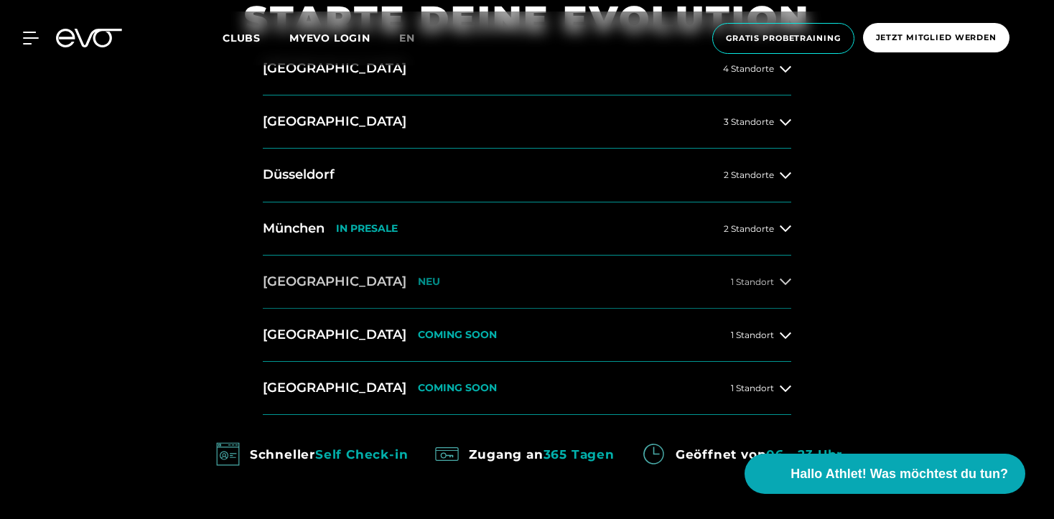
click at [324, 268] on button "[GEOGRAPHIC_DATA] NEU 1 Standort" at bounding box center [527, 281] width 528 height 53
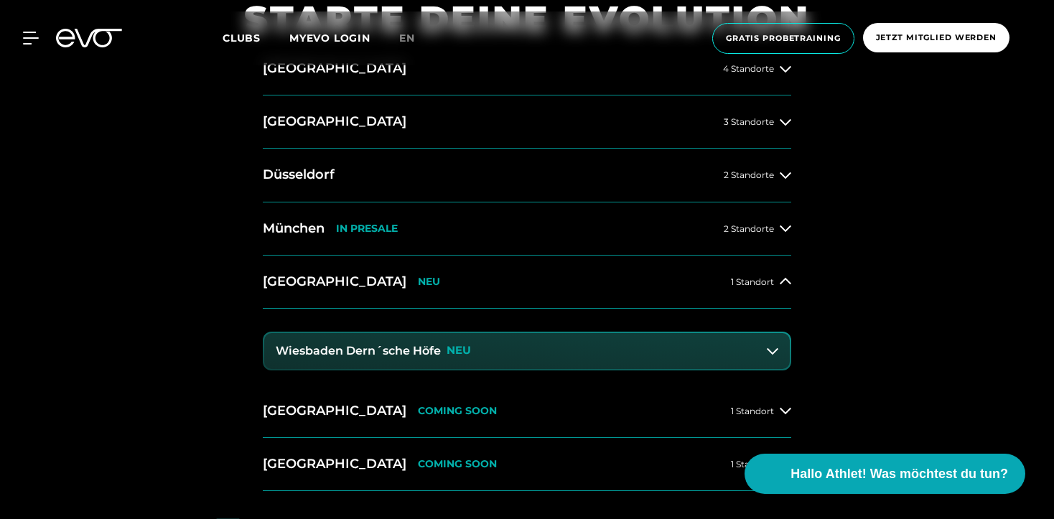
click at [347, 350] on h3 "Wiesbaden Dern´sche Höfe" at bounding box center [358, 350] width 165 height 13
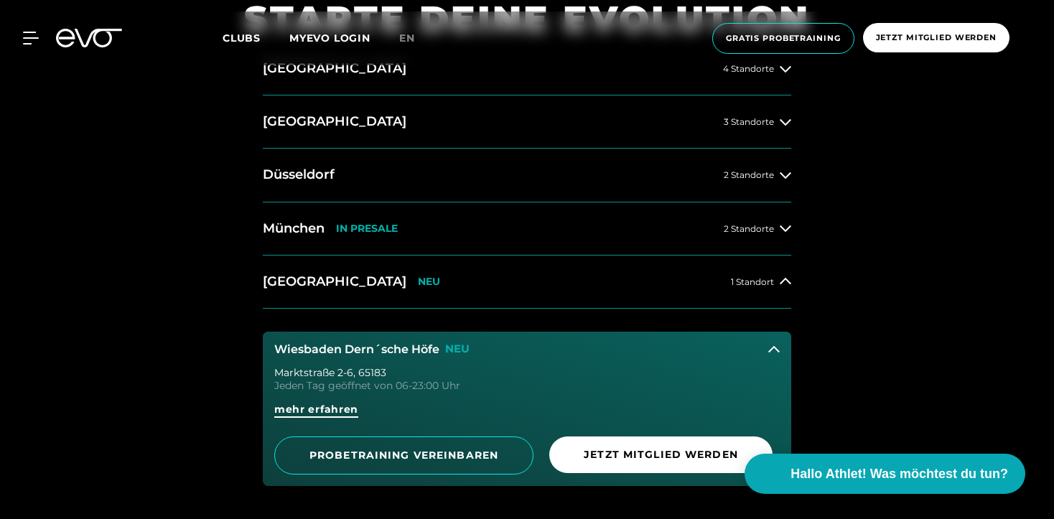
click at [347, 404] on span "mehr erfahren" at bounding box center [316, 409] width 84 height 15
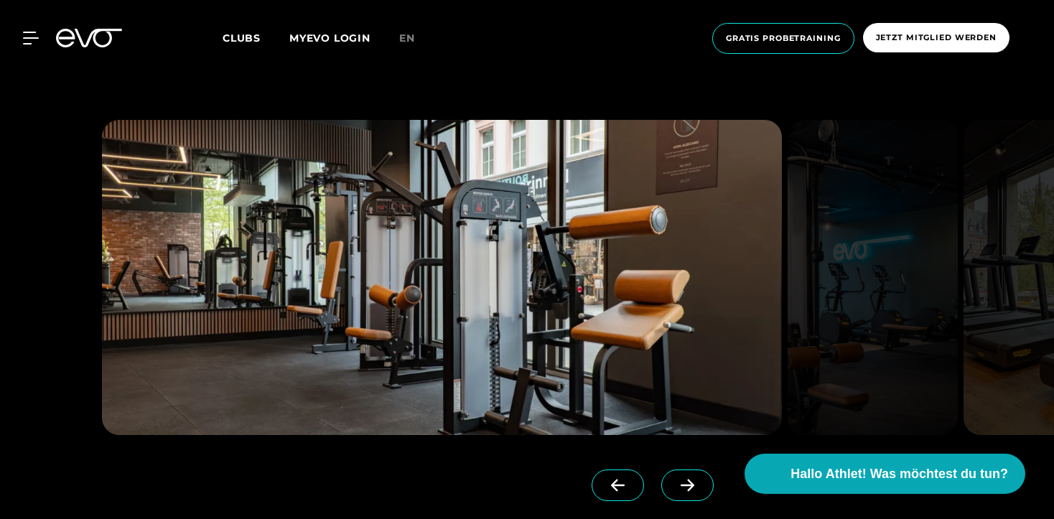
scroll to position [1655, 0]
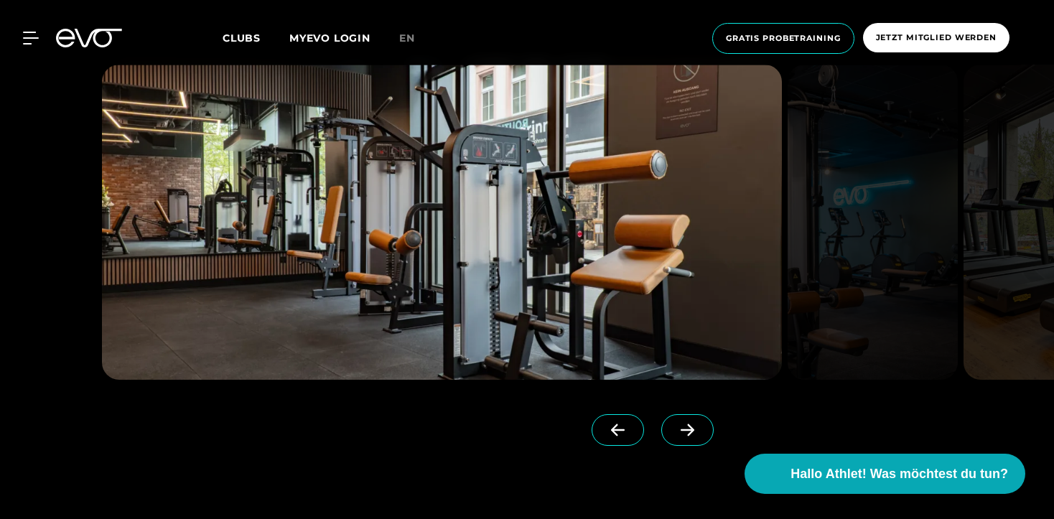
click at [669, 428] on span at bounding box center [687, 430] width 52 height 32
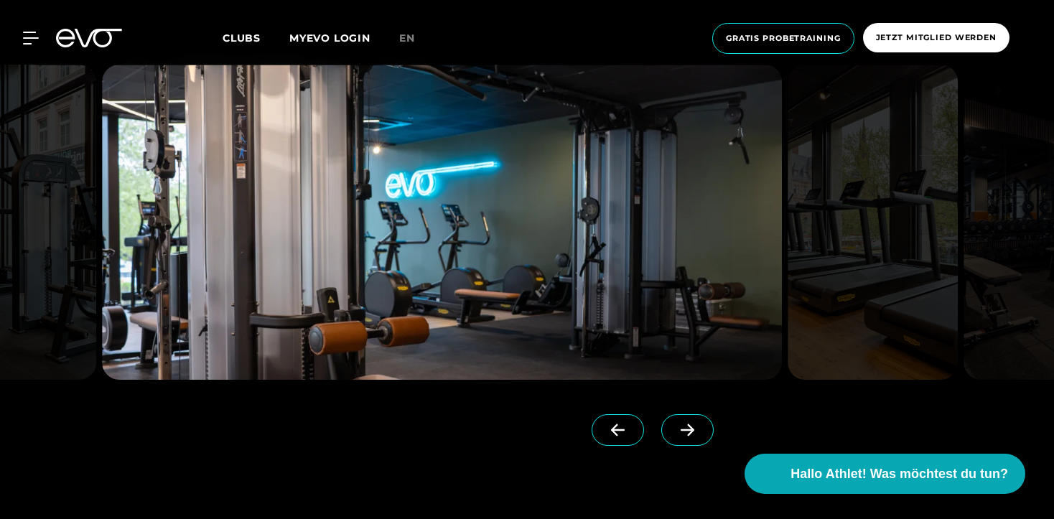
click at [680, 431] on icon at bounding box center [687, 429] width 25 height 13
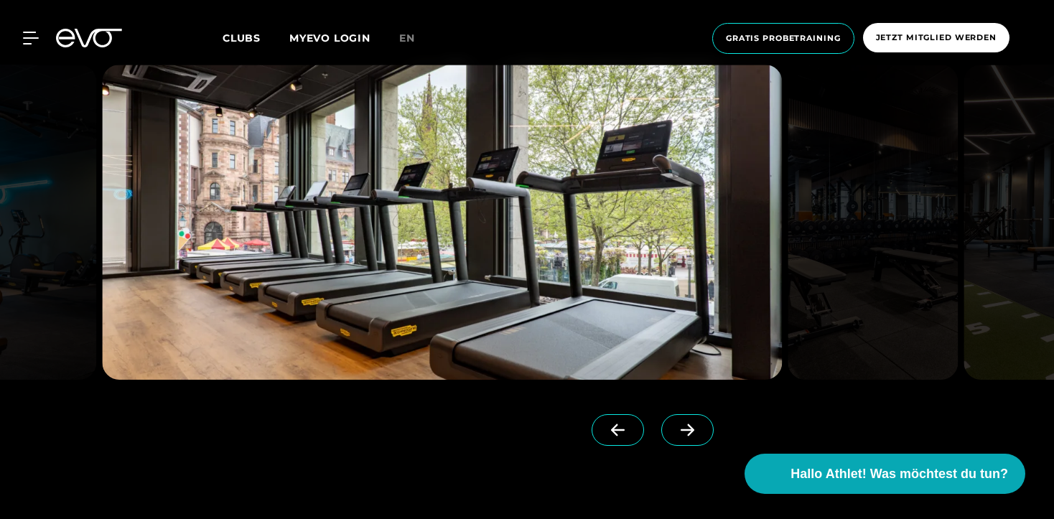
click at [680, 431] on icon at bounding box center [687, 429] width 25 height 13
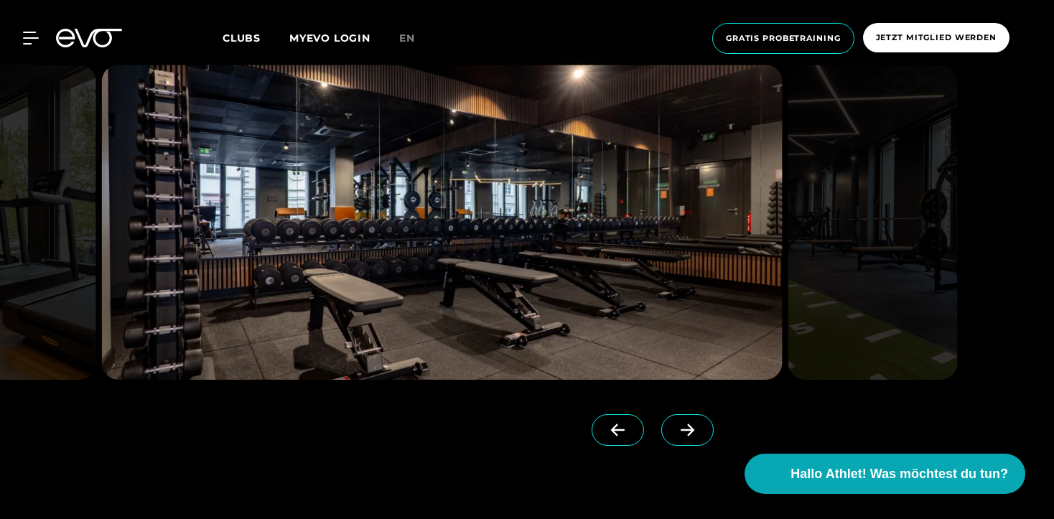
click at [680, 431] on icon at bounding box center [687, 429] width 25 height 13
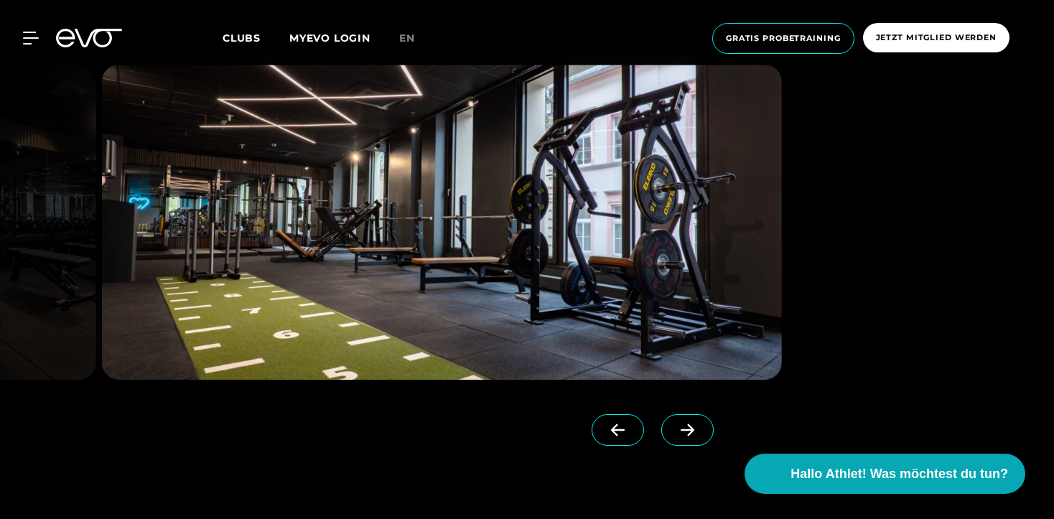
click at [680, 431] on icon at bounding box center [687, 429] width 25 height 13
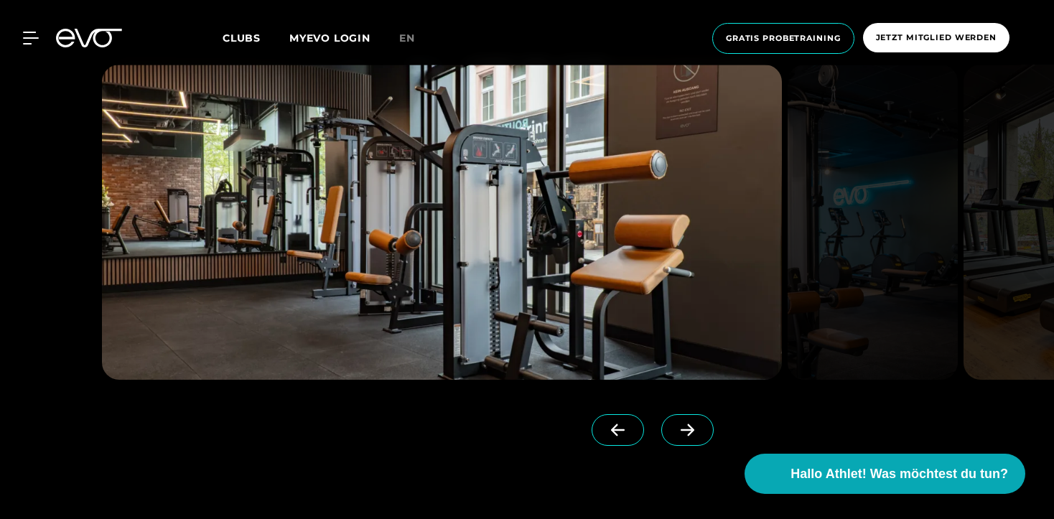
click at [634, 426] on span at bounding box center [617, 430] width 52 height 32
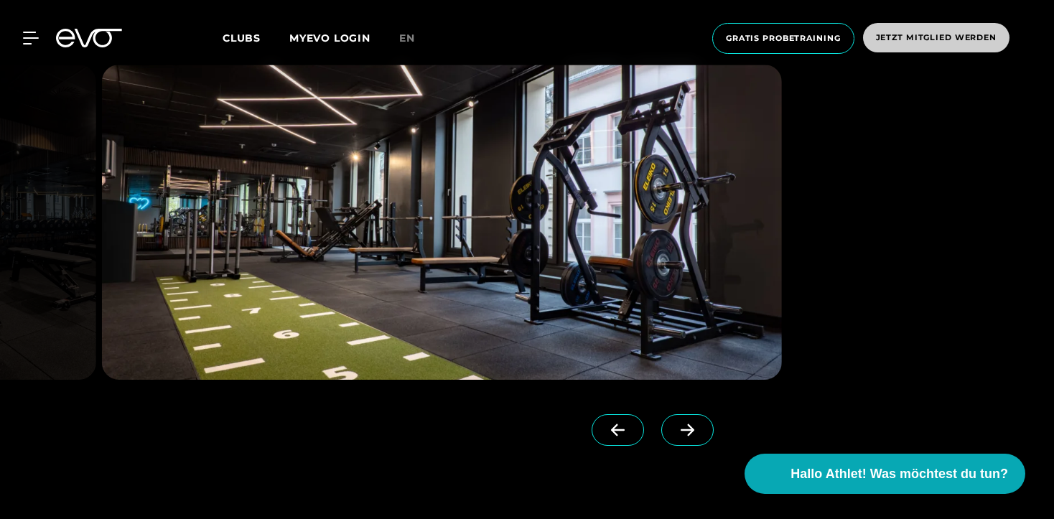
click at [927, 32] on span "Jetzt Mitglied werden" at bounding box center [936, 38] width 121 height 12
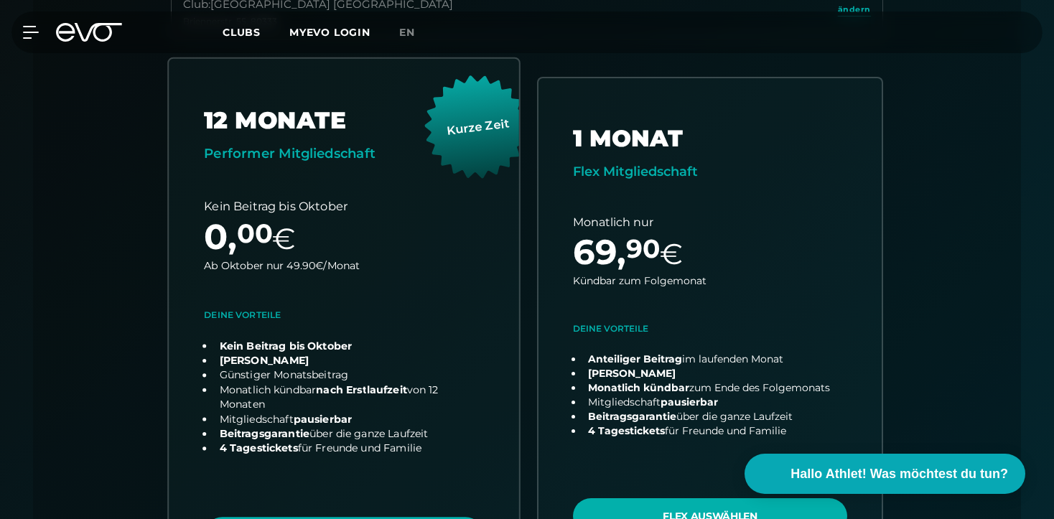
scroll to position [457, 0]
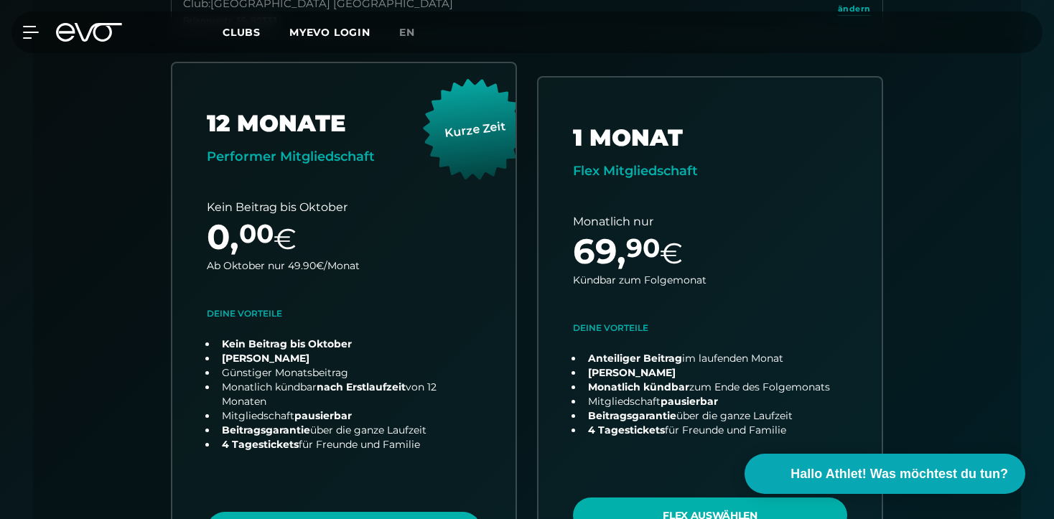
click at [526, 258] on div "12 MONATE Performer Mitgliedschaft Kurze Zeit Kein Beitrag bis Oktober 0 , 00 €…" at bounding box center [526, 343] width 735 height 562
click at [535, 263] on div "12 MONATE Performer Mitgliedschaft Kurze Zeit Kein Beitrag bis Oktober 0 , 00 €…" at bounding box center [526, 343] width 735 height 562
click at [527, 263] on div "12 MONATE Performer Mitgliedschaft Kurze Zeit Kein Beitrag bis Oktober 0 , 00 €…" at bounding box center [526, 343] width 735 height 562
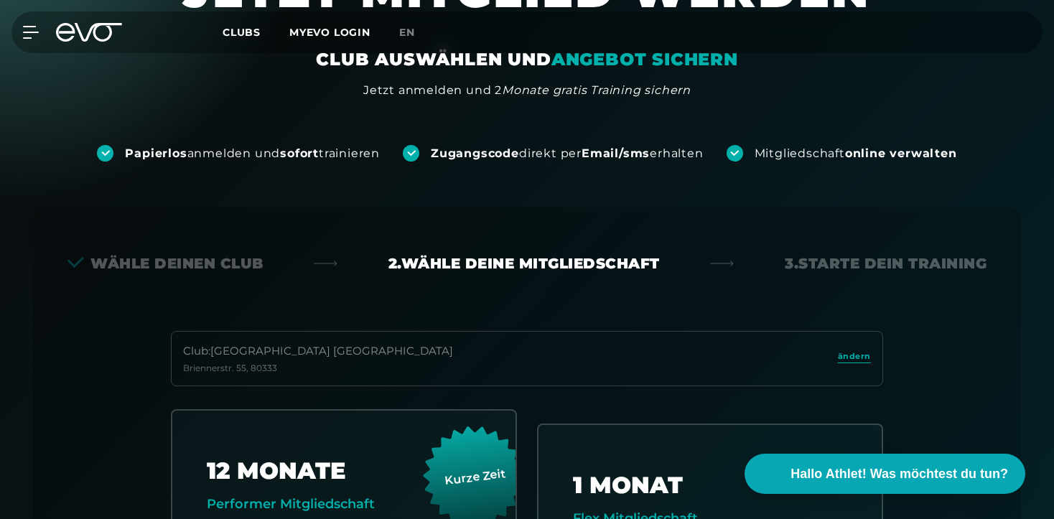
scroll to position [108, 0]
